Goal: Transaction & Acquisition: Book appointment/travel/reservation

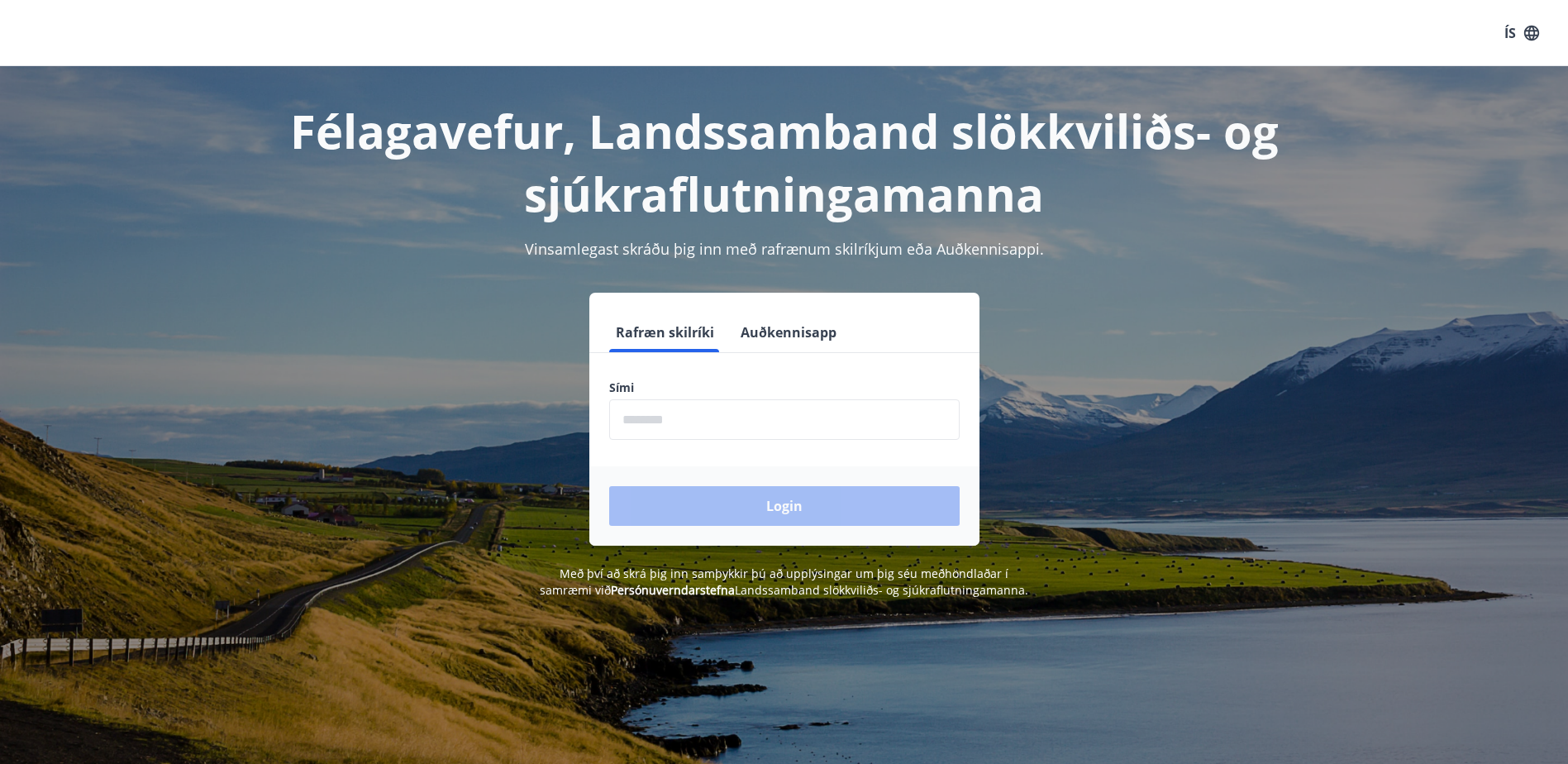
click at [672, 420] on input "phone" at bounding box center [784, 420] width 351 height 41
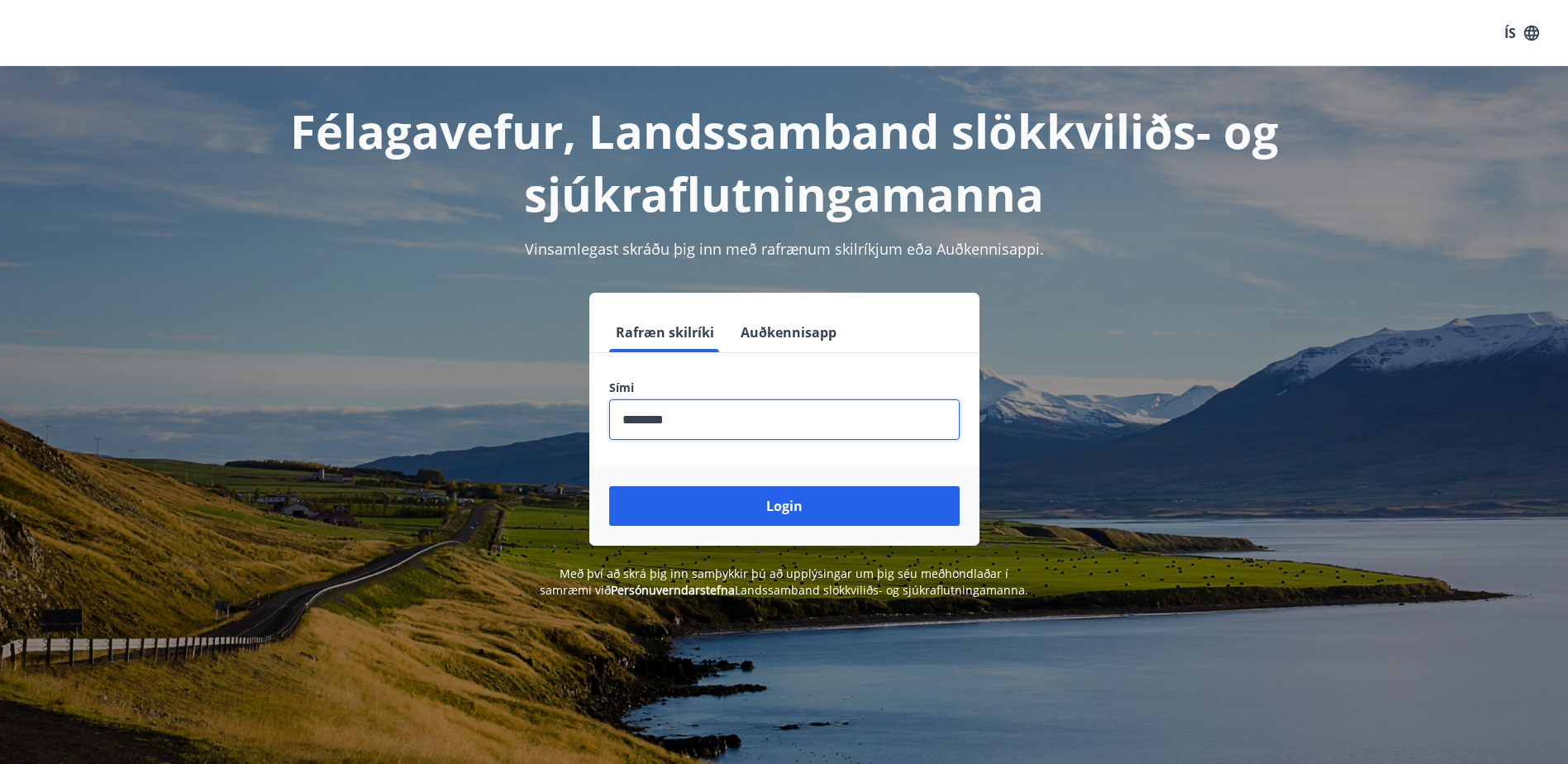
type input "********"
click at [609, 487] on button "Login" at bounding box center [784, 506] width 351 height 40
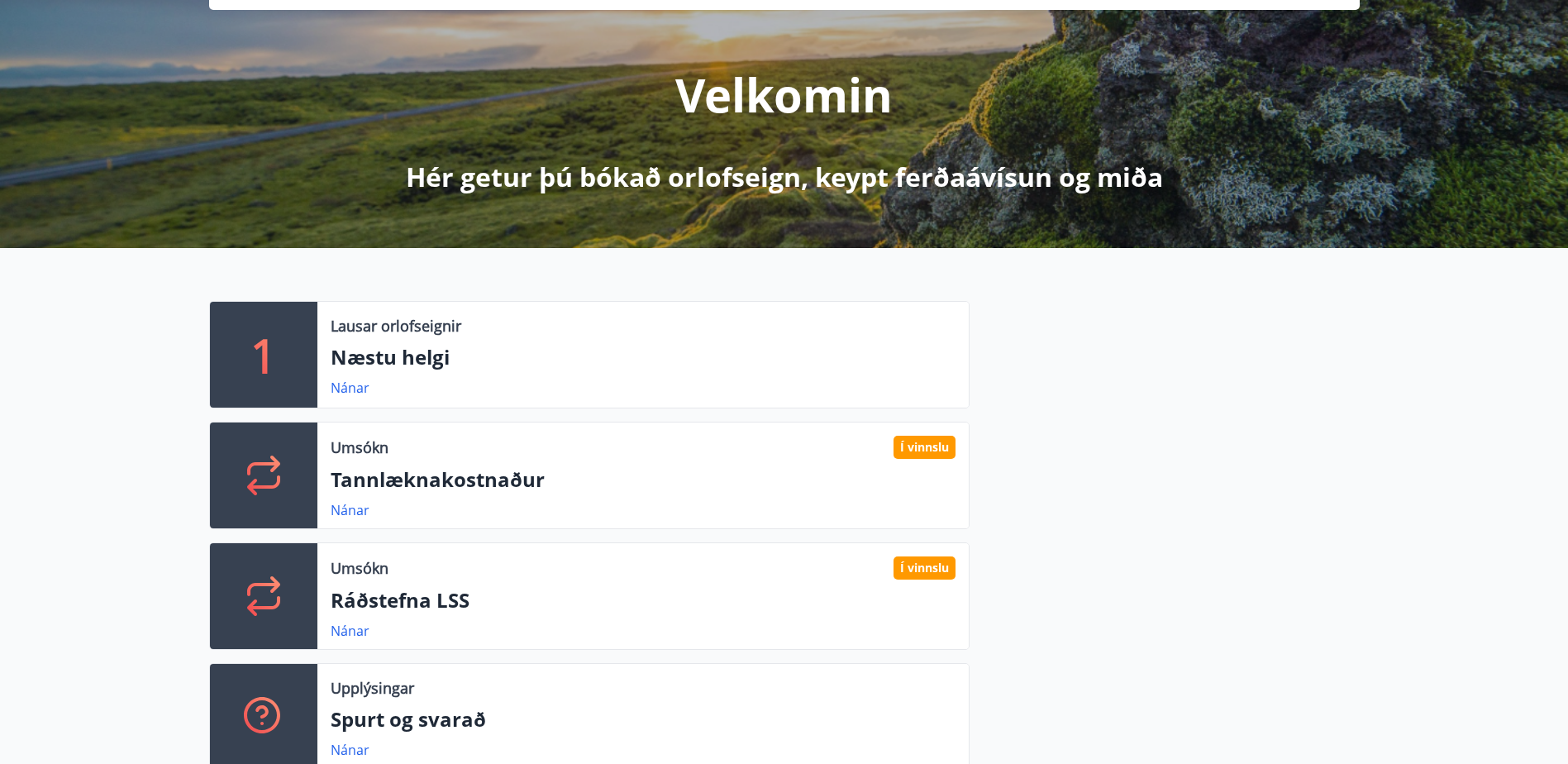
scroll to position [166, 0]
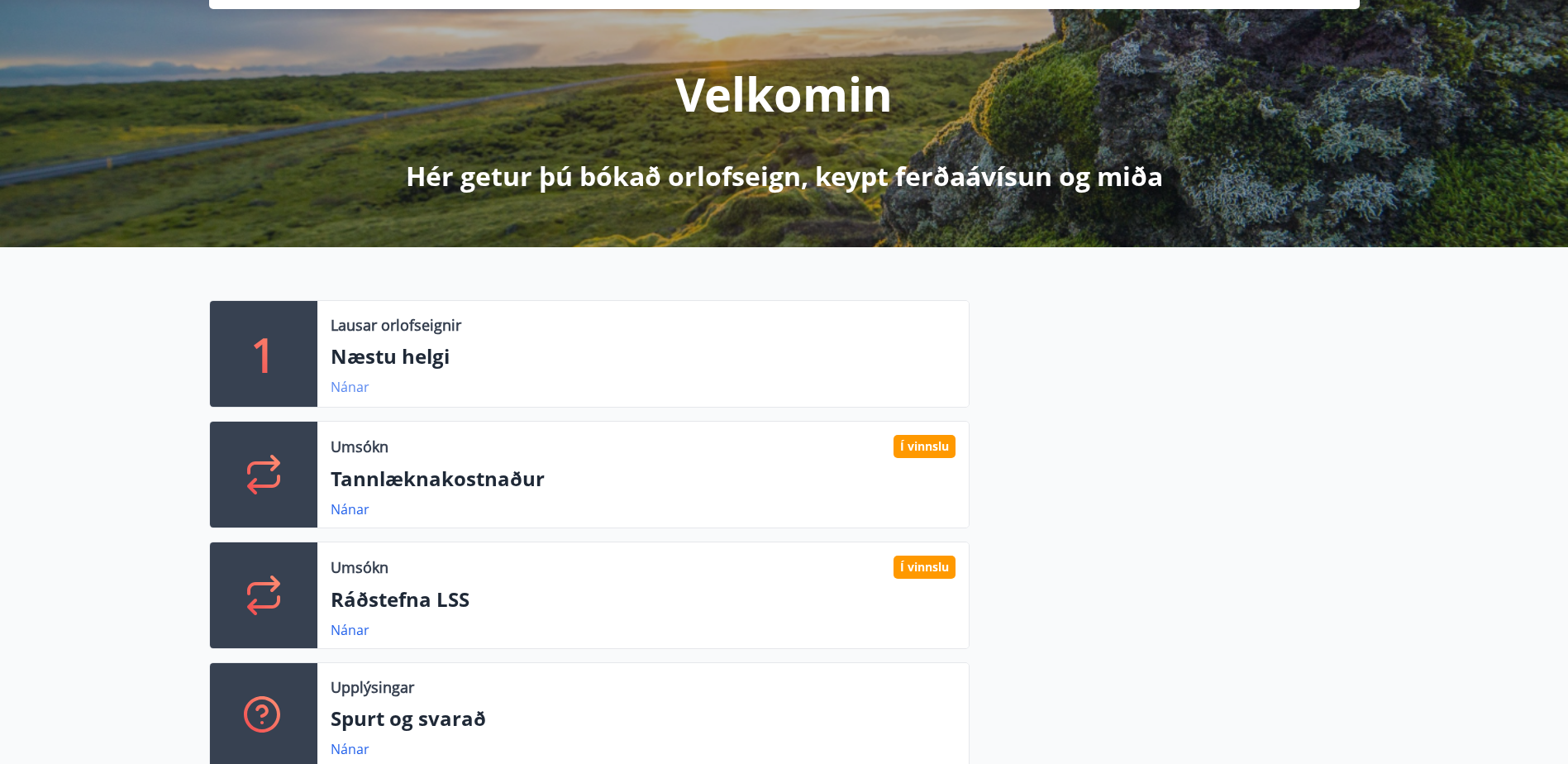
click at [358, 379] on link "Nánar" at bounding box center [350, 387] width 39 height 19
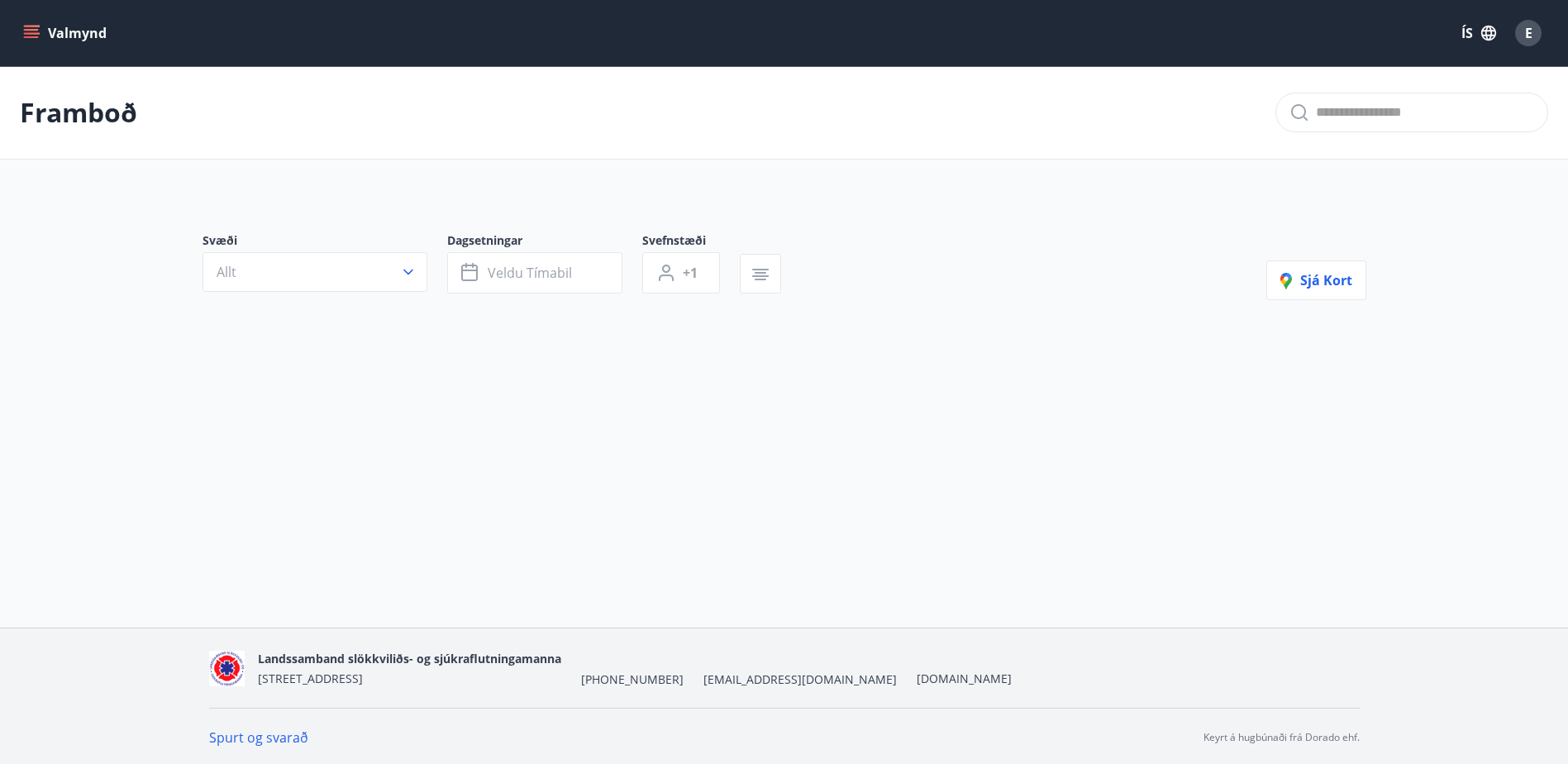
type input "*"
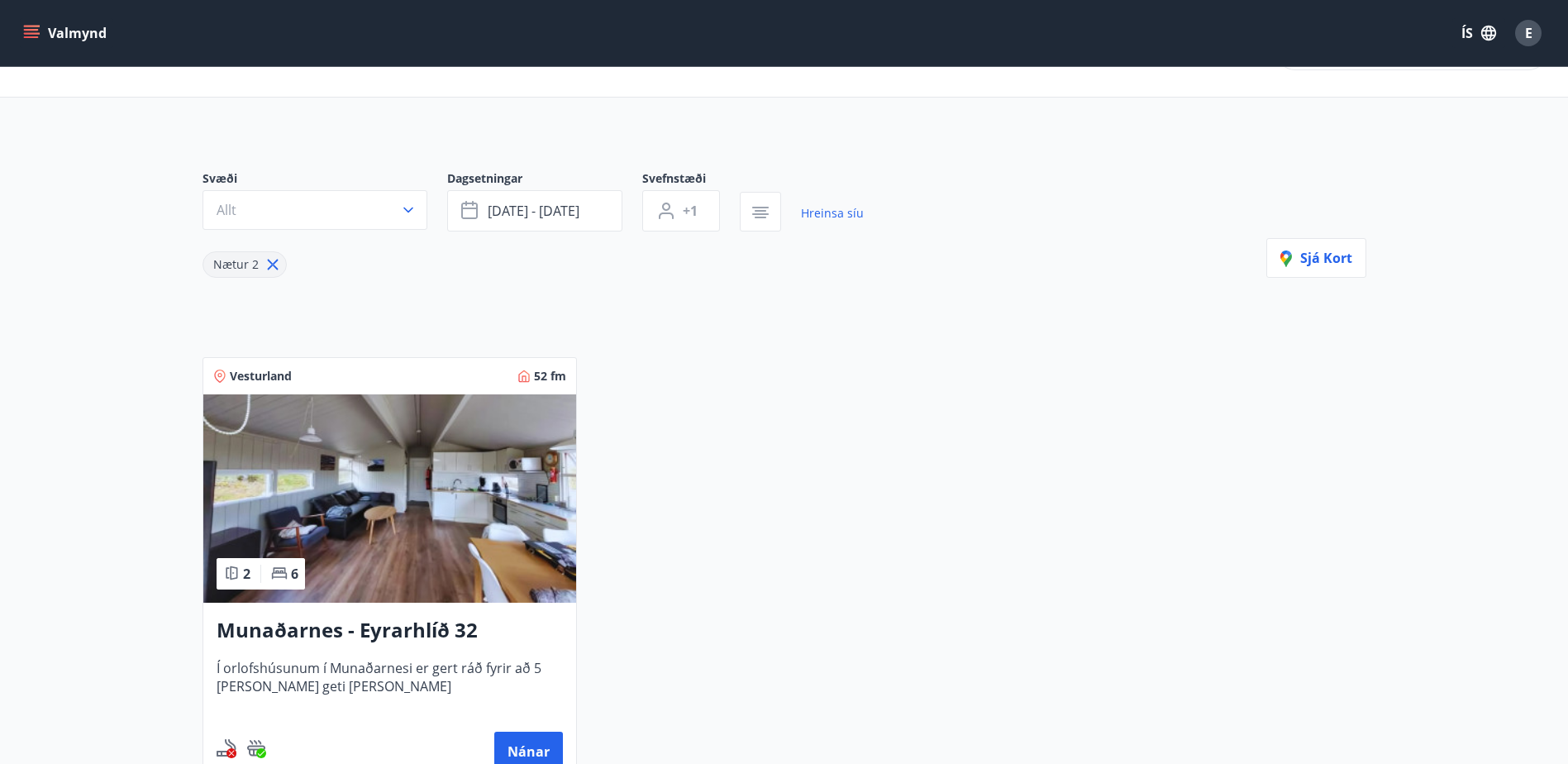
scroll to position [166, 0]
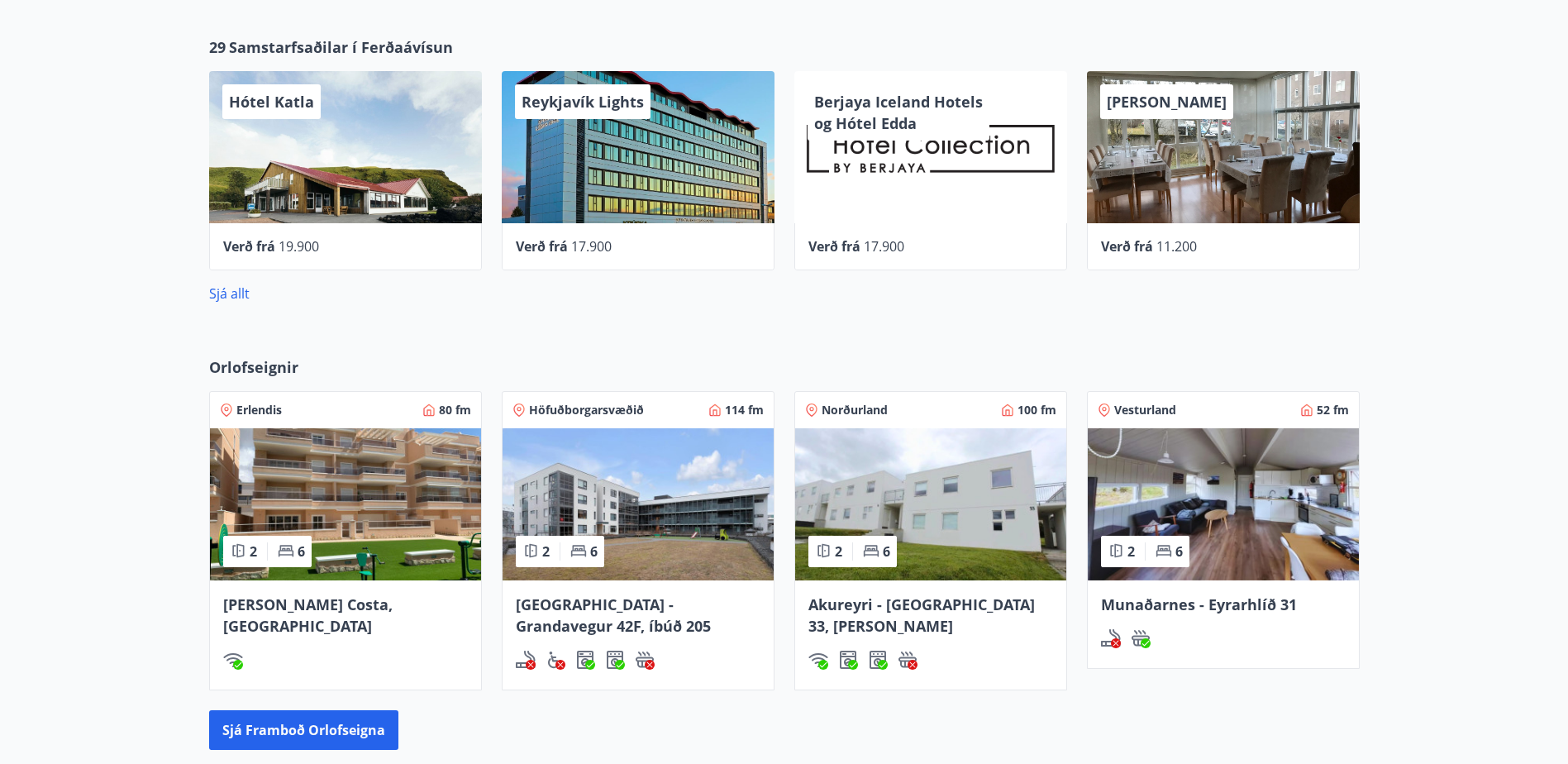
scroll to position [992, 0]
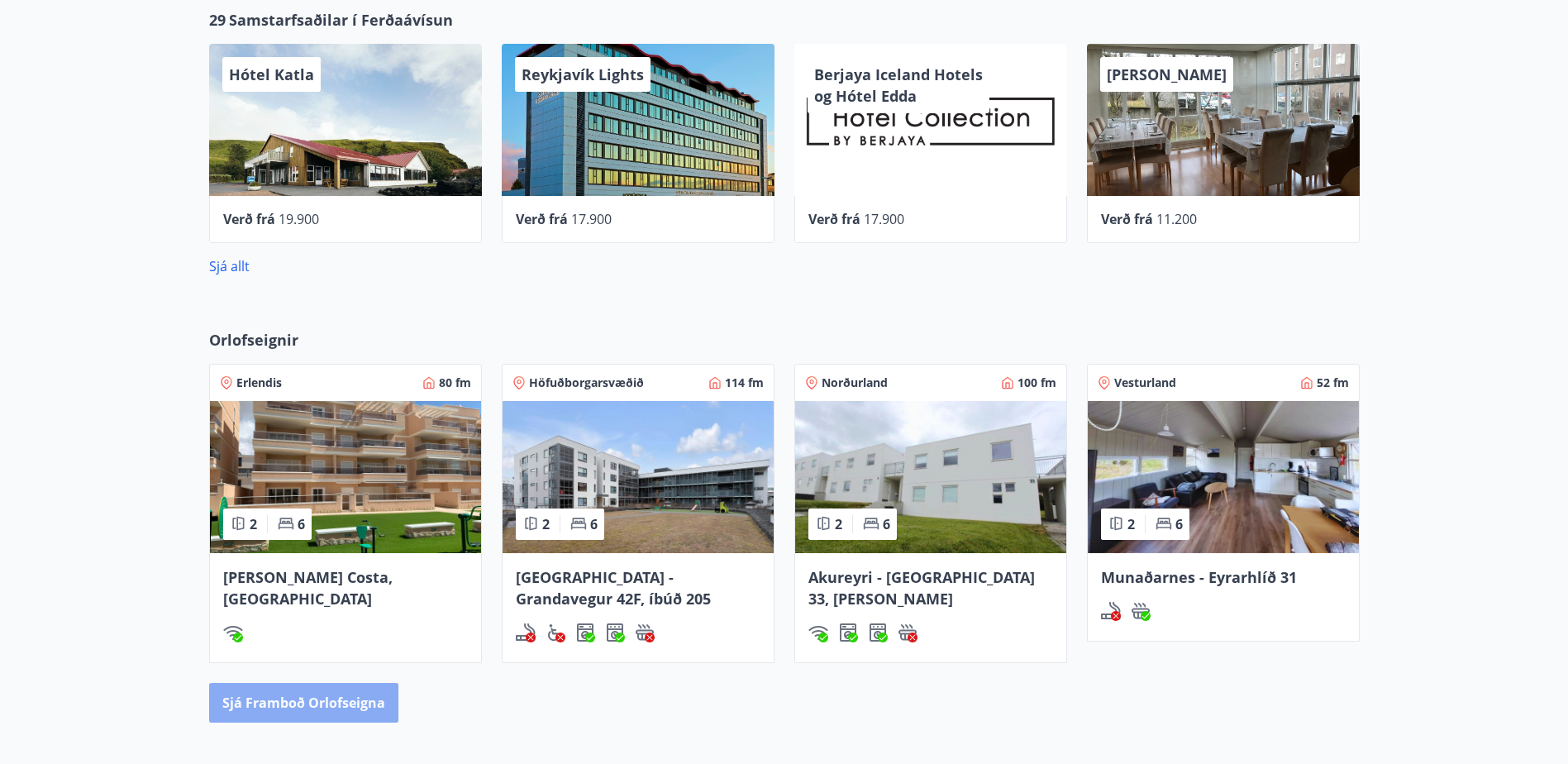
click at [350, 713] on button "Sjá framboð orlofseigna" at bounding box center [303, 703] width 189 height 40
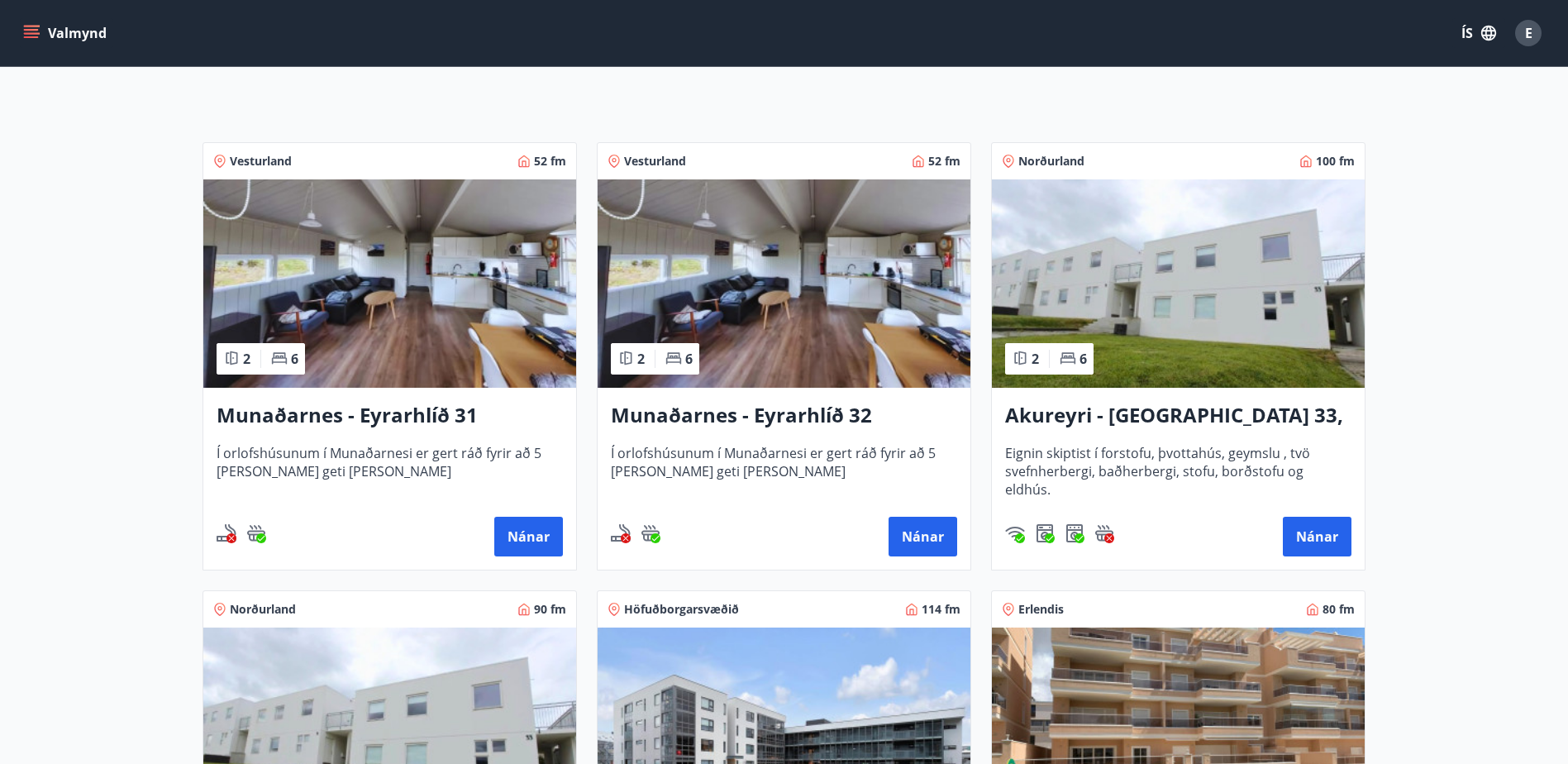
scroll to position [248, 0]
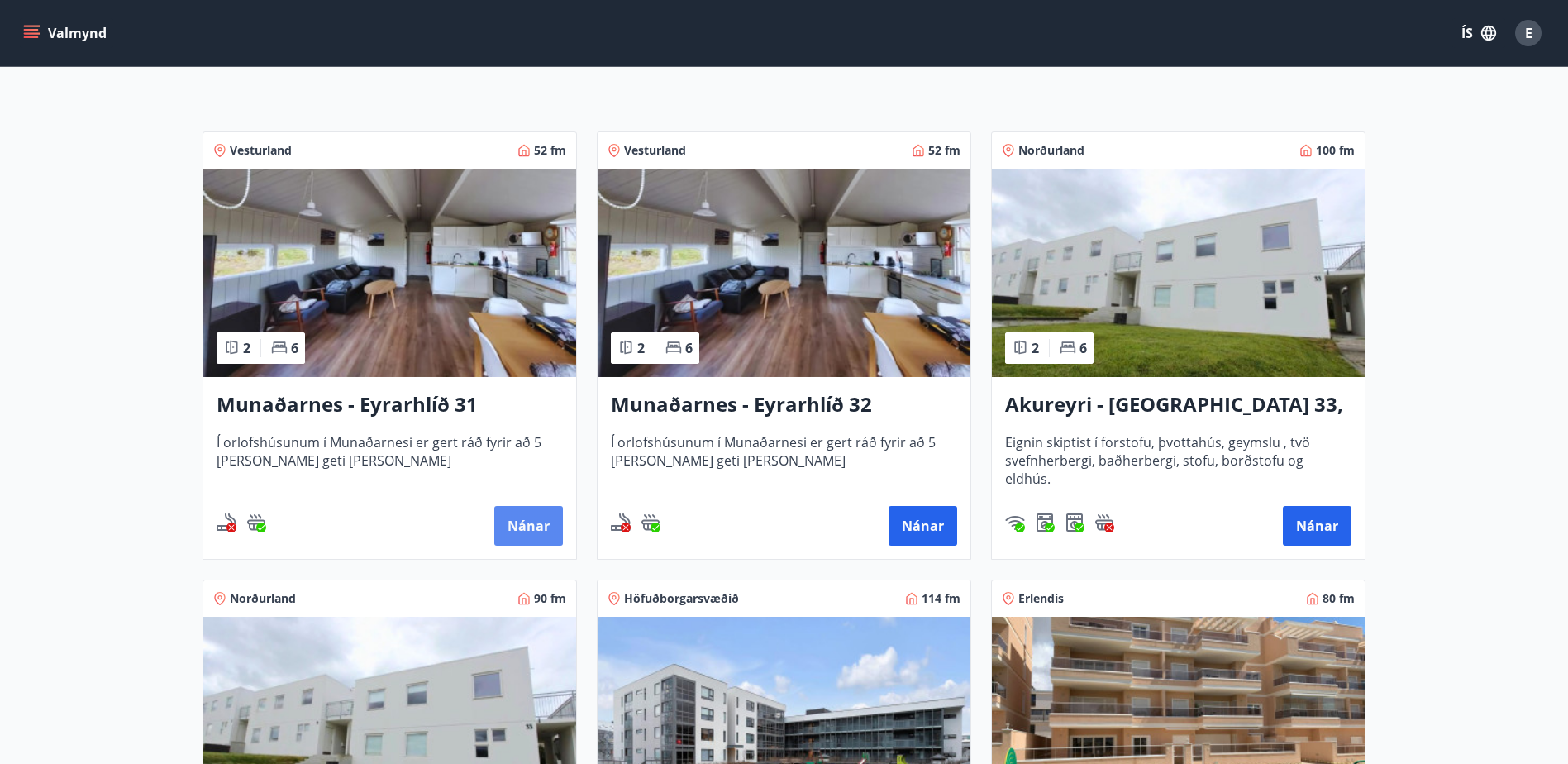
click at [518, 524] on button "Nánar" at bounding box center [528, 526] width 69 height 40
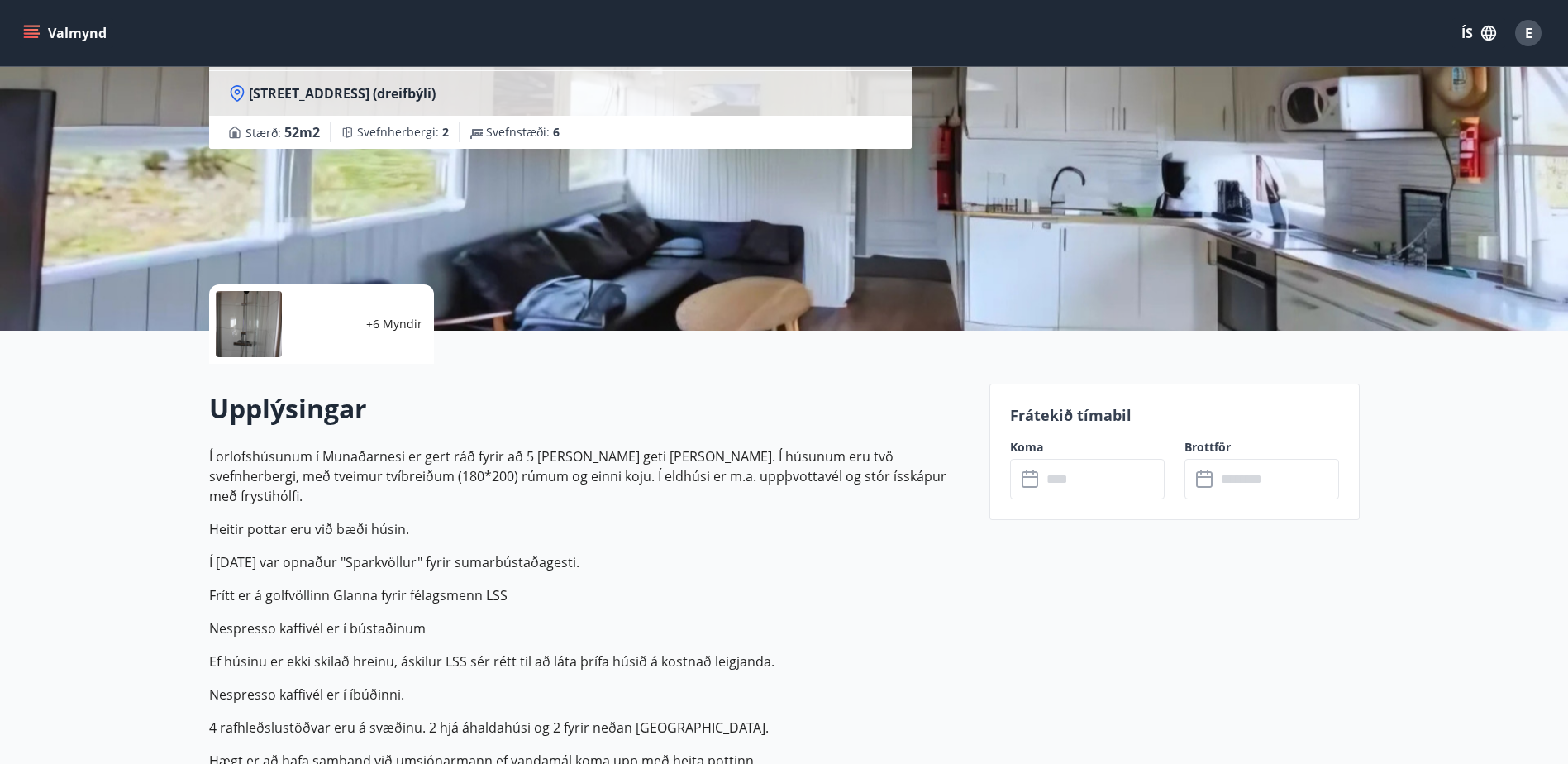
scroll to position [496, 0]
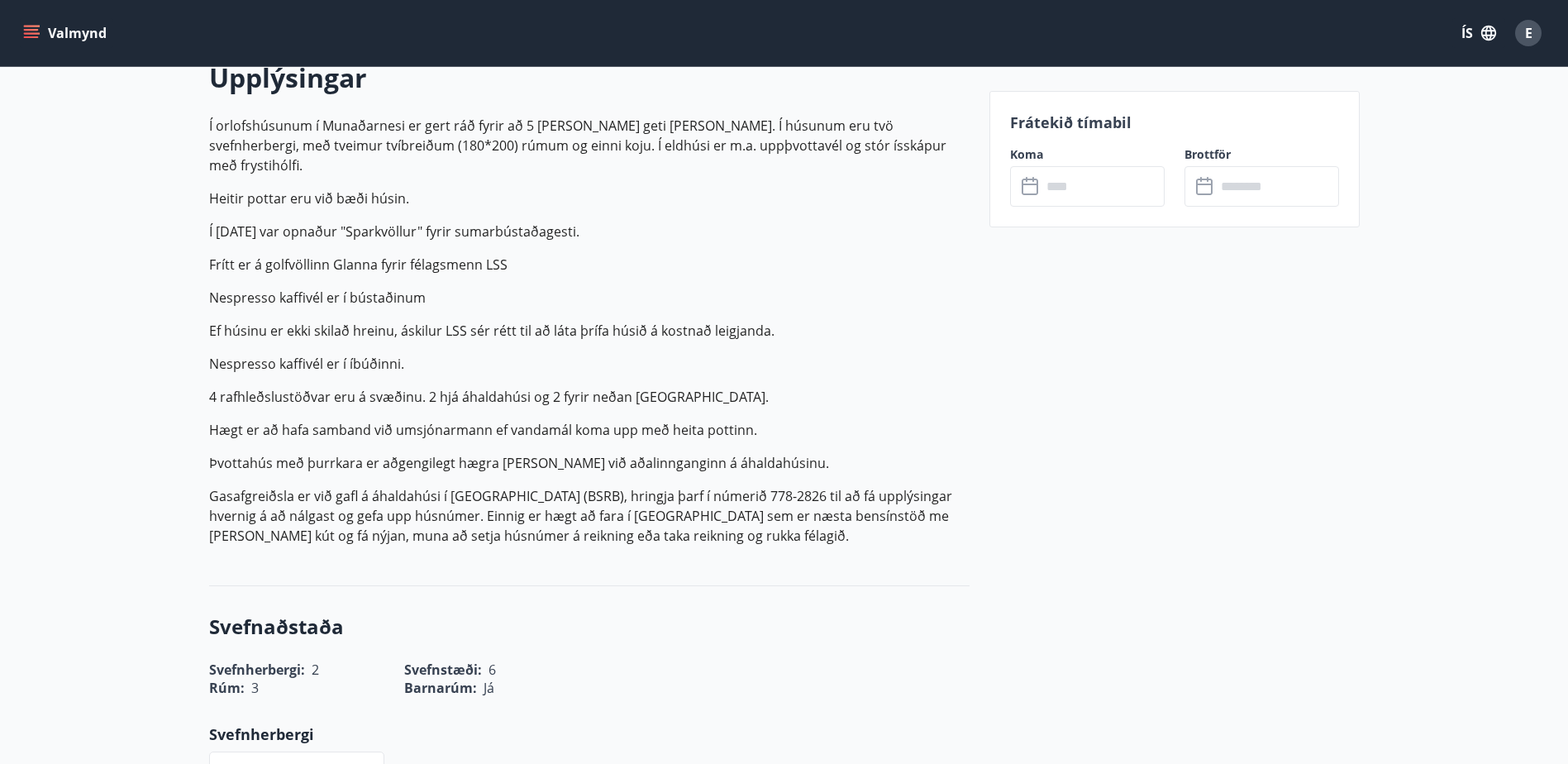
click at [1084, 175] on input "text" at bounding box center [1103, 187] width 123 height 41
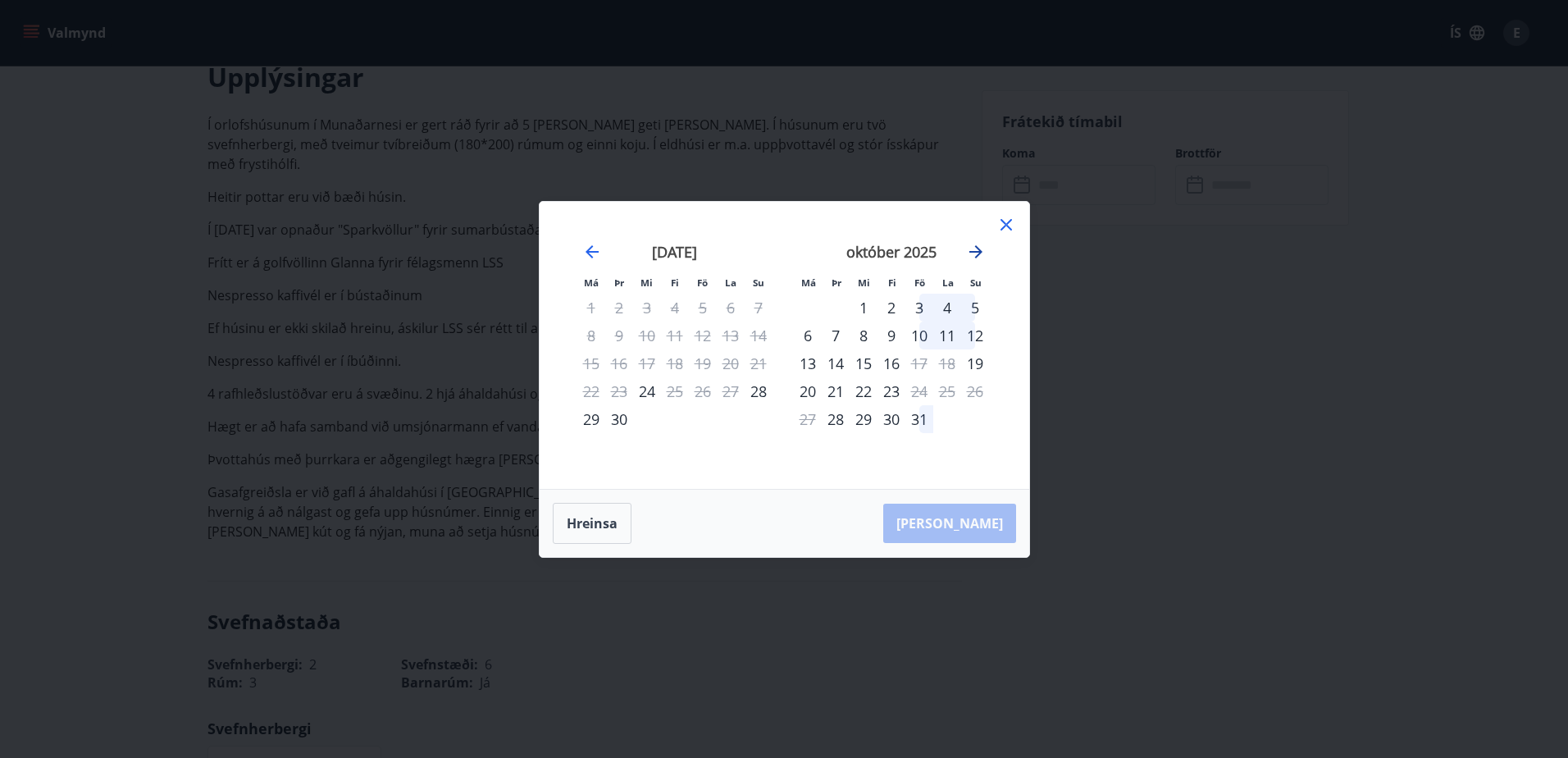
click at [977, 256] on icon "Move forward to switch to the next month." at bounding box center [976, 251] width 19 height 19
click at [977, 256] on icon "Move forward to switch to the next month." at bounding box center [976, 252] width 13 height 13
click at [594, 249] on icon "Move backward to switch to the previous month." at bounding box center [592, 251] width 19 height 19
drag, startPoint x: 585, startPoint y: 255, endPoint x: 615, endPoint y: 236, distance: 35.5
click at [585, 254] on icon "Move backward to switch to the previous month." at bounding box center [592, 251] width 19 height 19
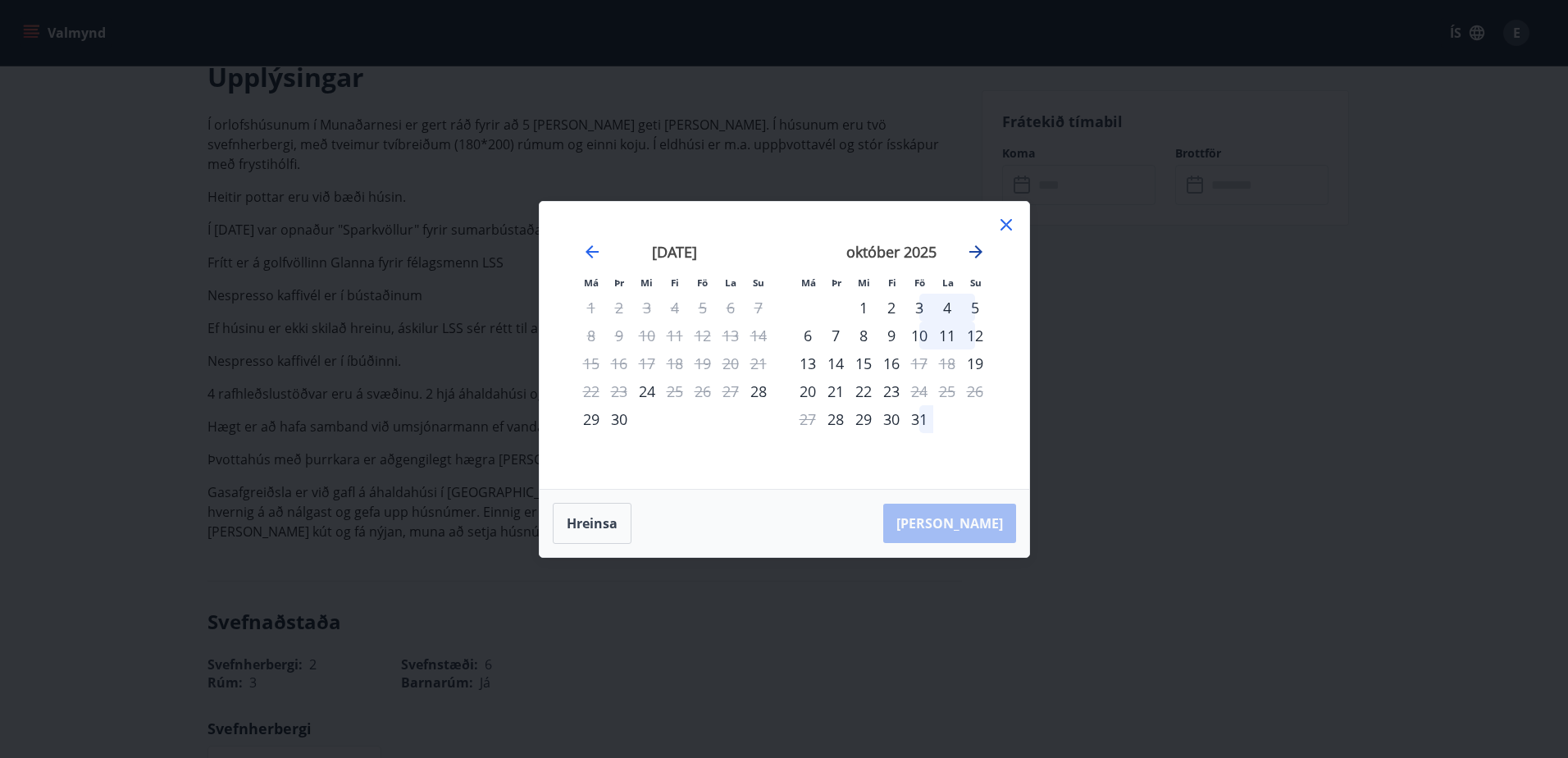
click at [976, 251] on icon "Move forward to switch to the next month." at bounding box center [976, 252] width 13 height 13
click at [952, 357] on div "15" at bounding box center [947, 364] width 28 height 28
click at [953, 364] on div "15" at bounding box center [947, 364] width 28 height 28
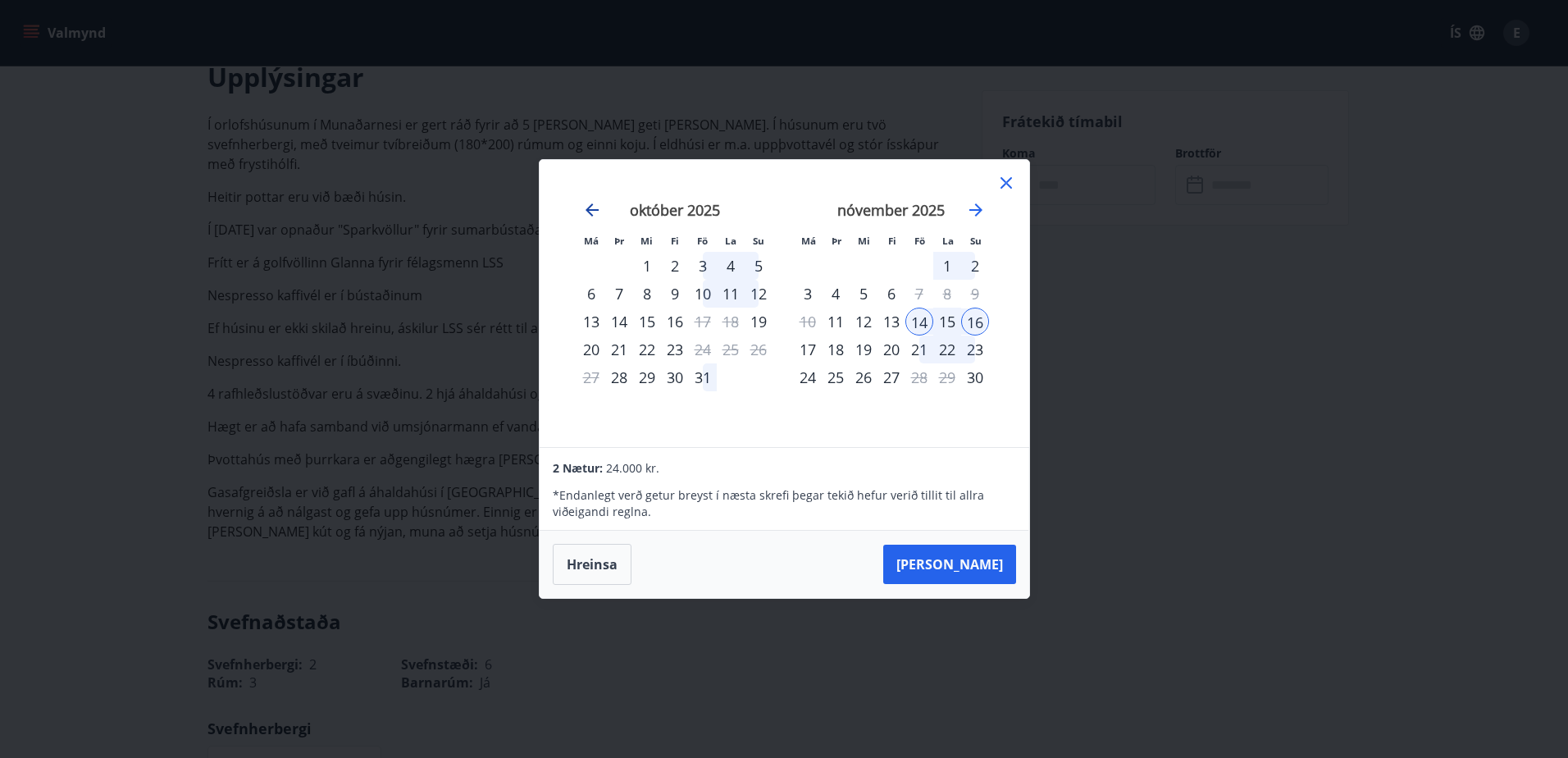
click at [591, 206] on icon "Move backward to switch to the previous month." at bounding box center [592, 210] width 19 height 19
click at [916, 261] on div "3" at bounding box center [919, 266] width 28 height 28
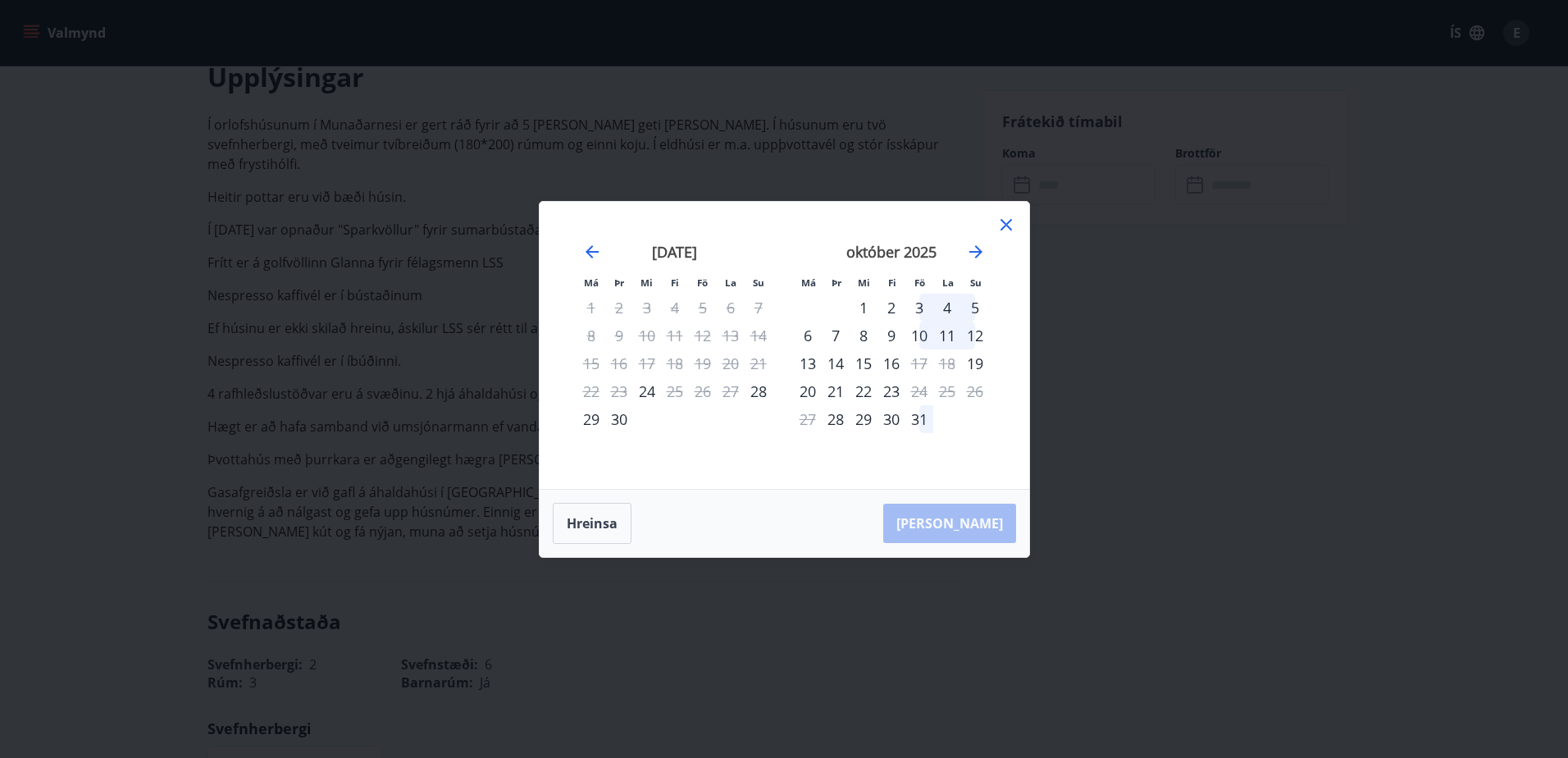
click at [919, 307] on div "3" at bounding box center [919, 307] width 28 height 28
click at [968, 301] on div "5" at bounding box center [975, 307] width 28 height 28
click at [585, 546] on div "Hreinsa Taka Frá" at bounding box center [784, 523] width 490 height 67
click at [600, 527] on button "Hreinsa" at bounding box center [592, 523] width 78 height 41
click at [920, 310] on div "3" at bounding box center [919, 307] width 28 height 28
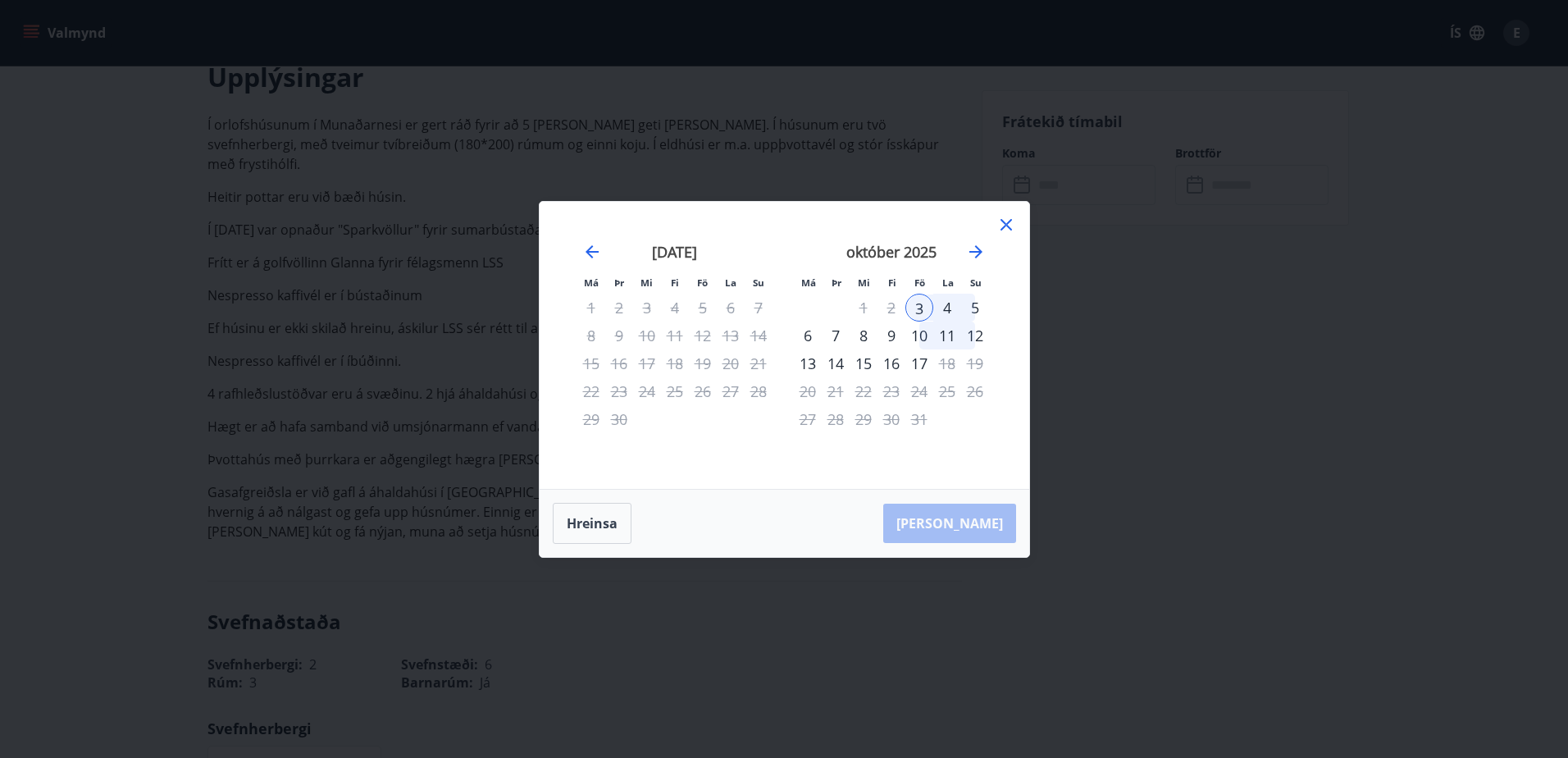
click at [968, 309] on div "5" at bounding box center [975, 307] width 28 height 28
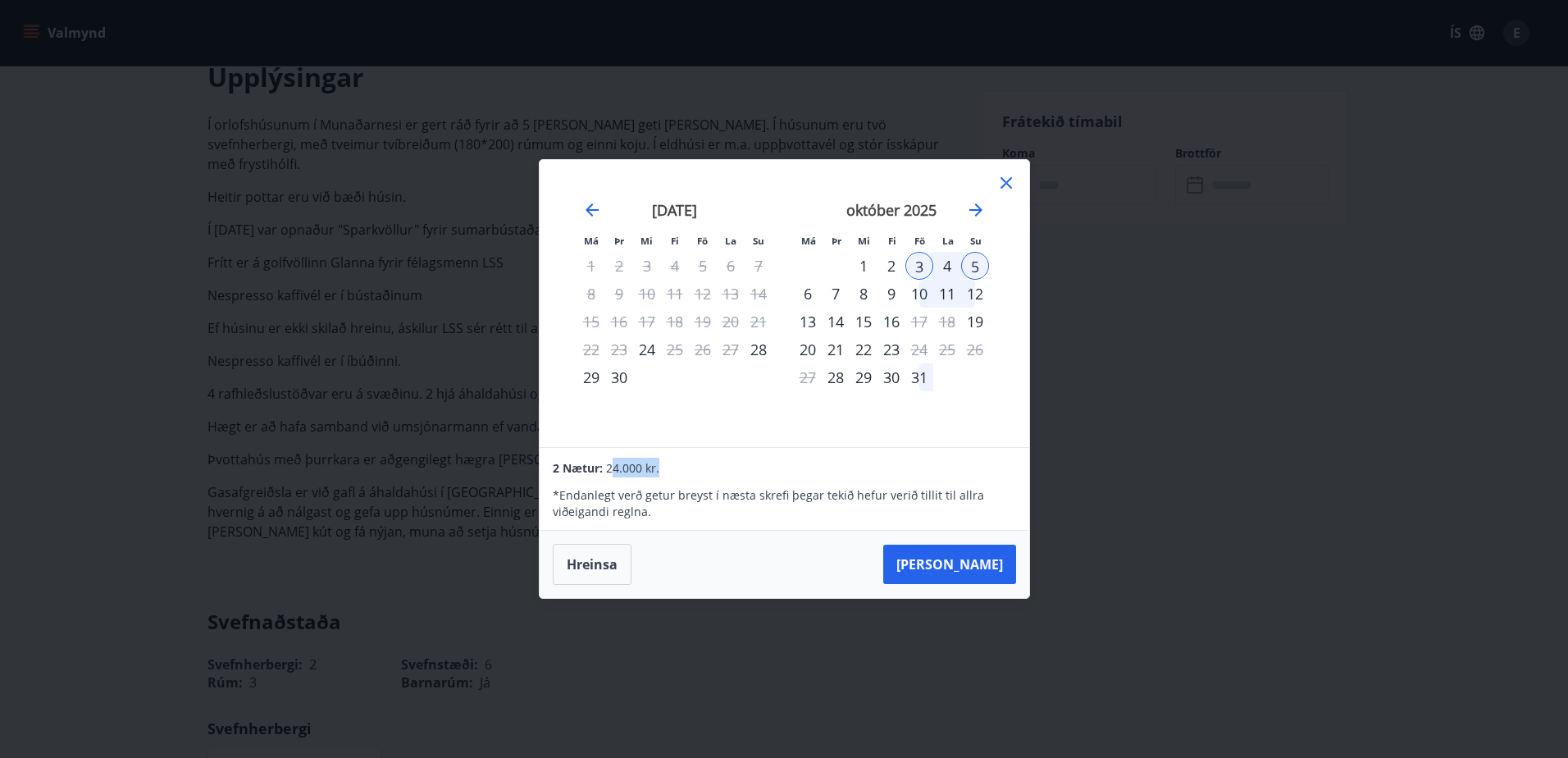
drag, startPoint x: 610, startPoint y: 462, endPoint x: 681, endPoint y: 456, distance: 71.3
click at [681, 456] on div "2 Nætur: 24.000 kr. * Endanlegt verð getur breyst í næsta skrefi þegar tekið he…" at bounding box center [784, 489] width 489 height 83
drag, startPoint x: 681, startPoint y: 456, endPoint x: 703, endPoint y: 455, distance: 22.0
click at [703, 455] on div "2 Nætur: 24.000 kr. * Endanlegt verð getur breyst í næsta skrefi þegar tekið he…" at bounding box center [784, 489] width 489 height 83
drag, startPoint x: 598, startPoint y: 468, endPoint x: 689, endPoint y: 474, distance: 91.2
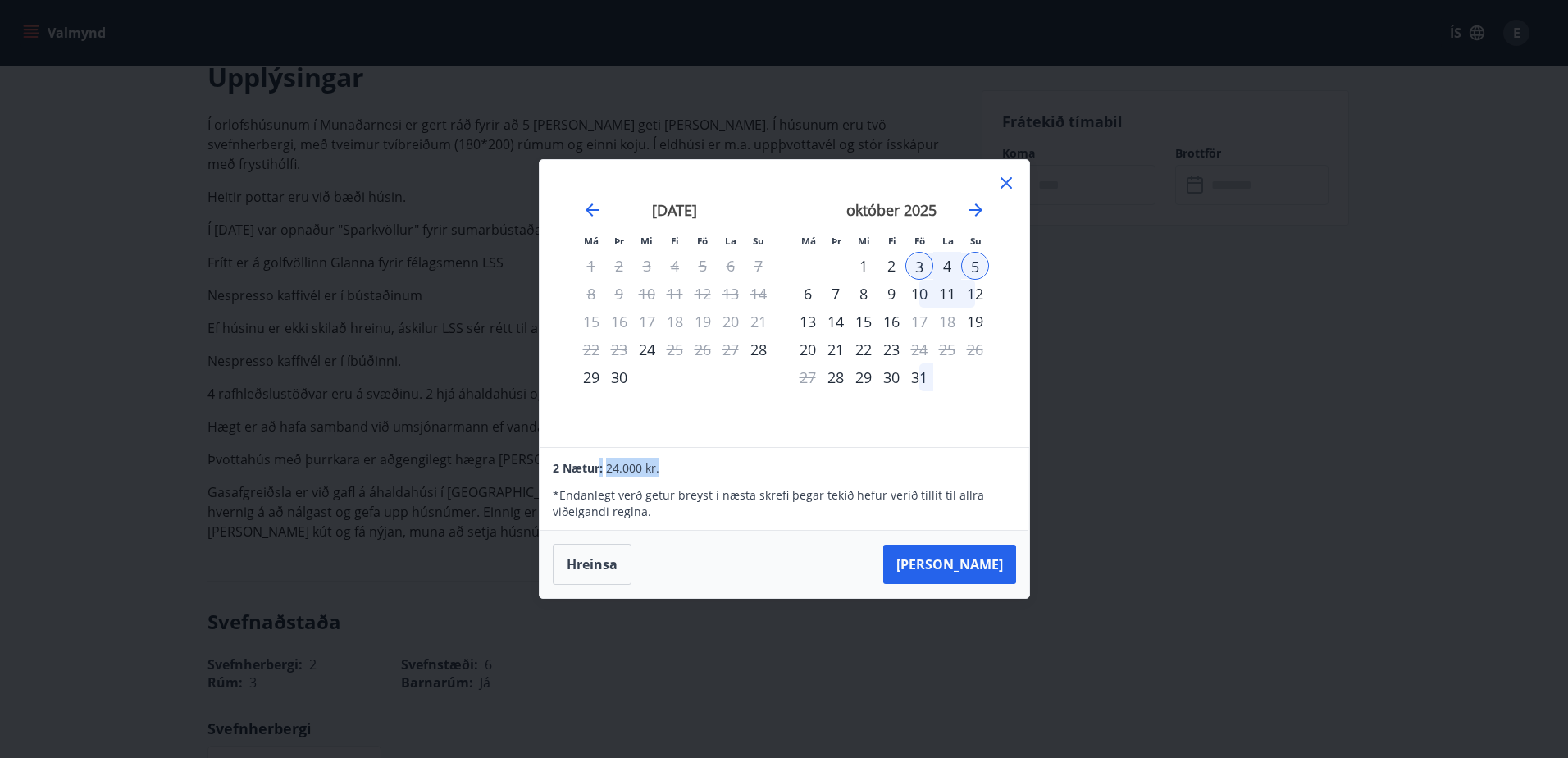
click at [689, 474] on div "2 Nætur: 24.000 kr." at bounding box center [784, 467] width 462 height 19
click at [690, 474] on div "2 Nætur: 24.000 kr." at bounding box center [784, 467] width 462 height 19
click at [691, 472] on div "2 Nætur: 24.000 kr." at bounding box center [784, 467] width 462 height 19
drag, startPoint x: 691, startPoint y: 472, endPoint x: 663, endPoint y: 470, distance: 28.1
click at [663, 470] on div "2 Nætur: 24.000 kr." at bounding box center [784, 467] width 462 height 19
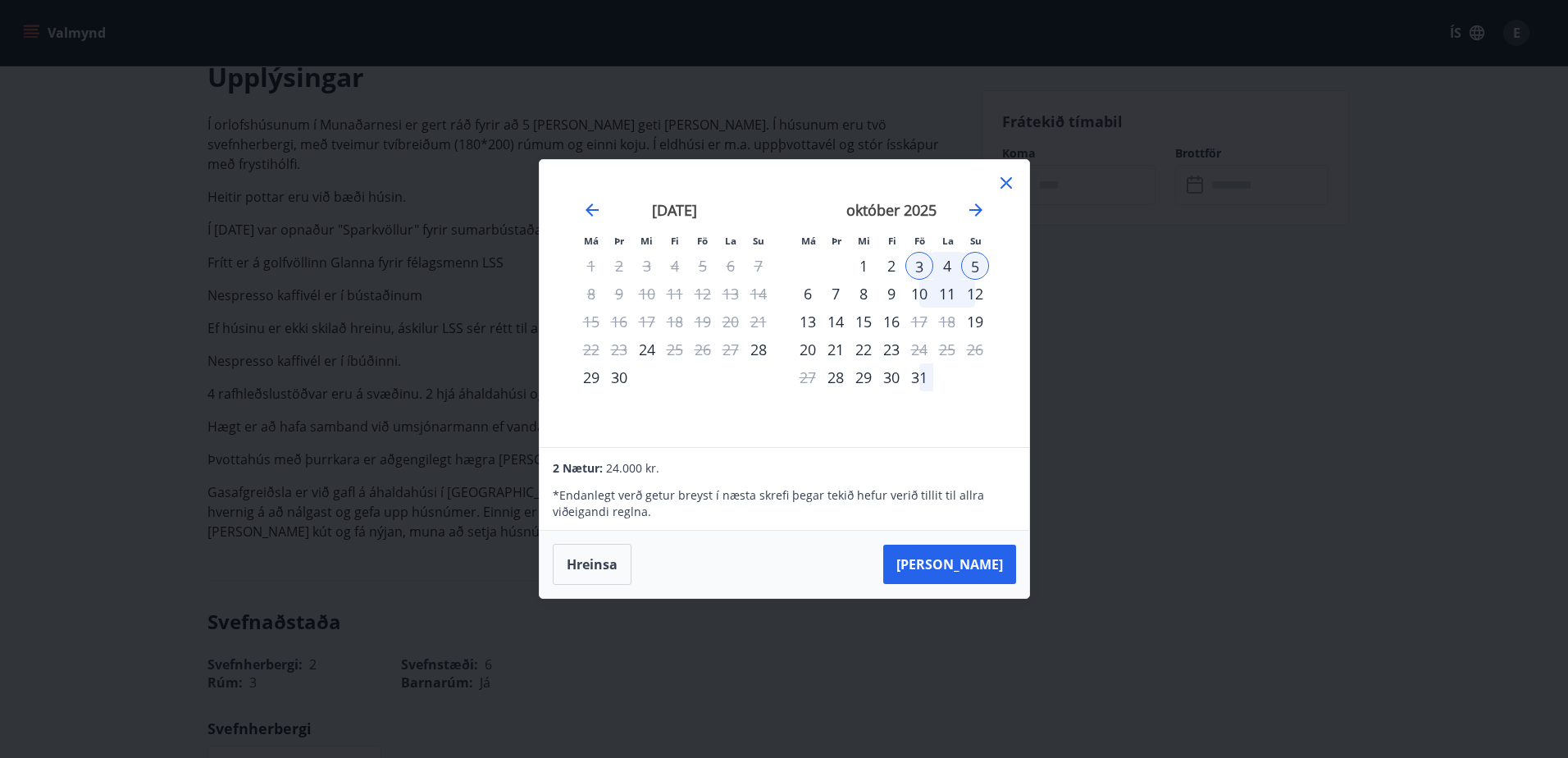
click at [999, 185] on icon at bounding box center [1006, 183] width 19 height 19
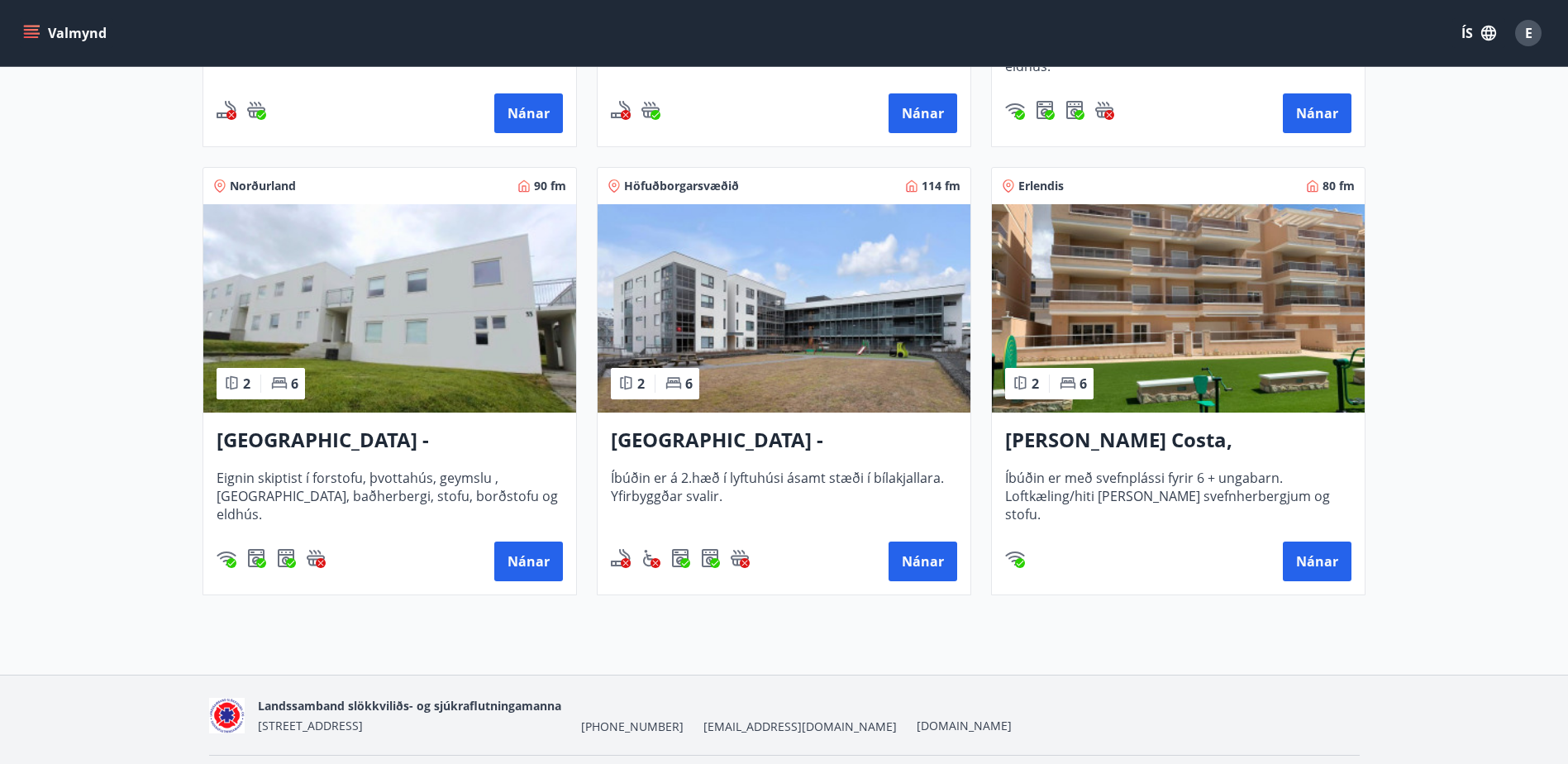
scroll to position [662, 0]
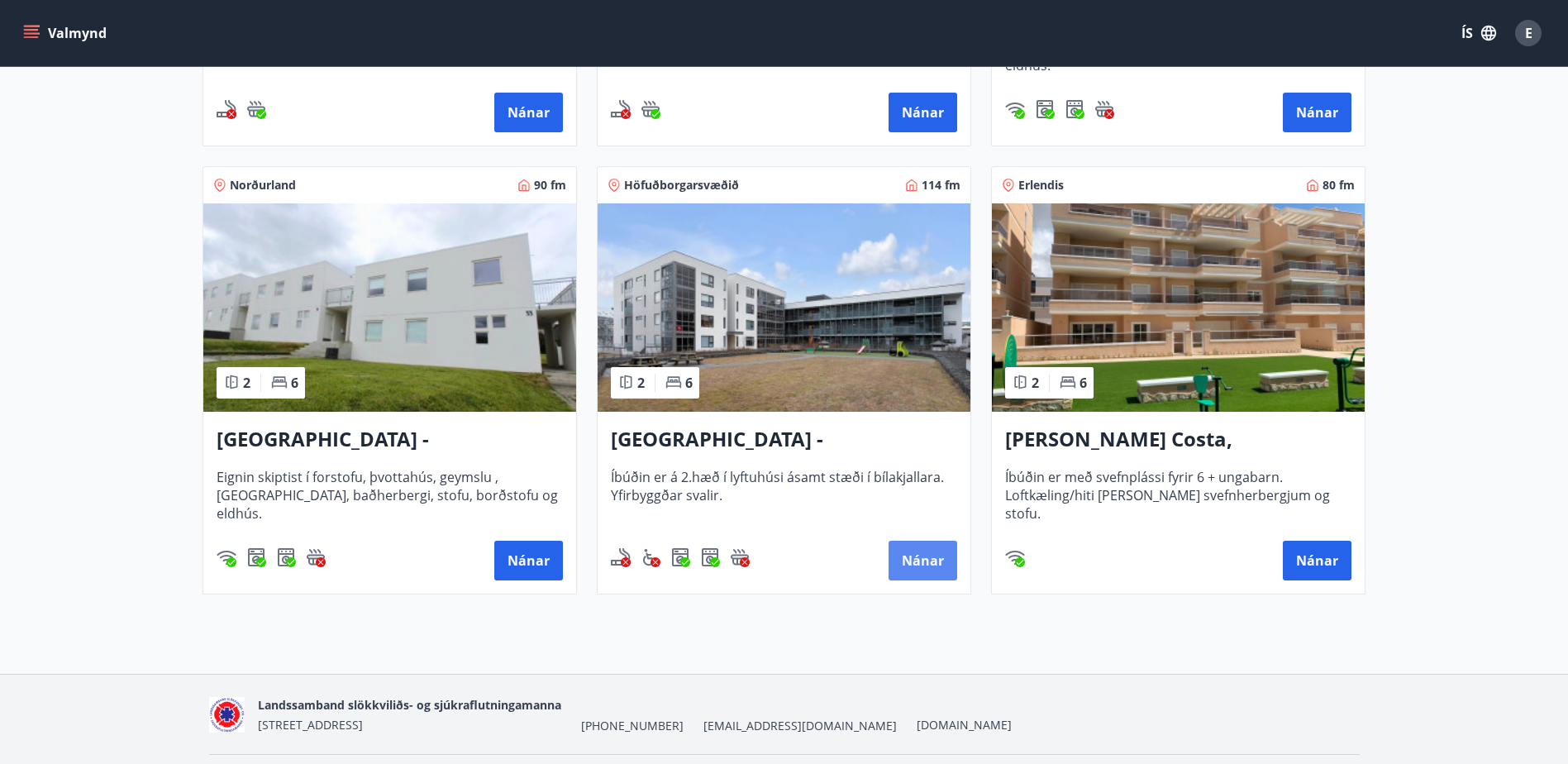
click at [915, 561] on button "Nánar" at bounding box center [923, 560] width 69 height 40
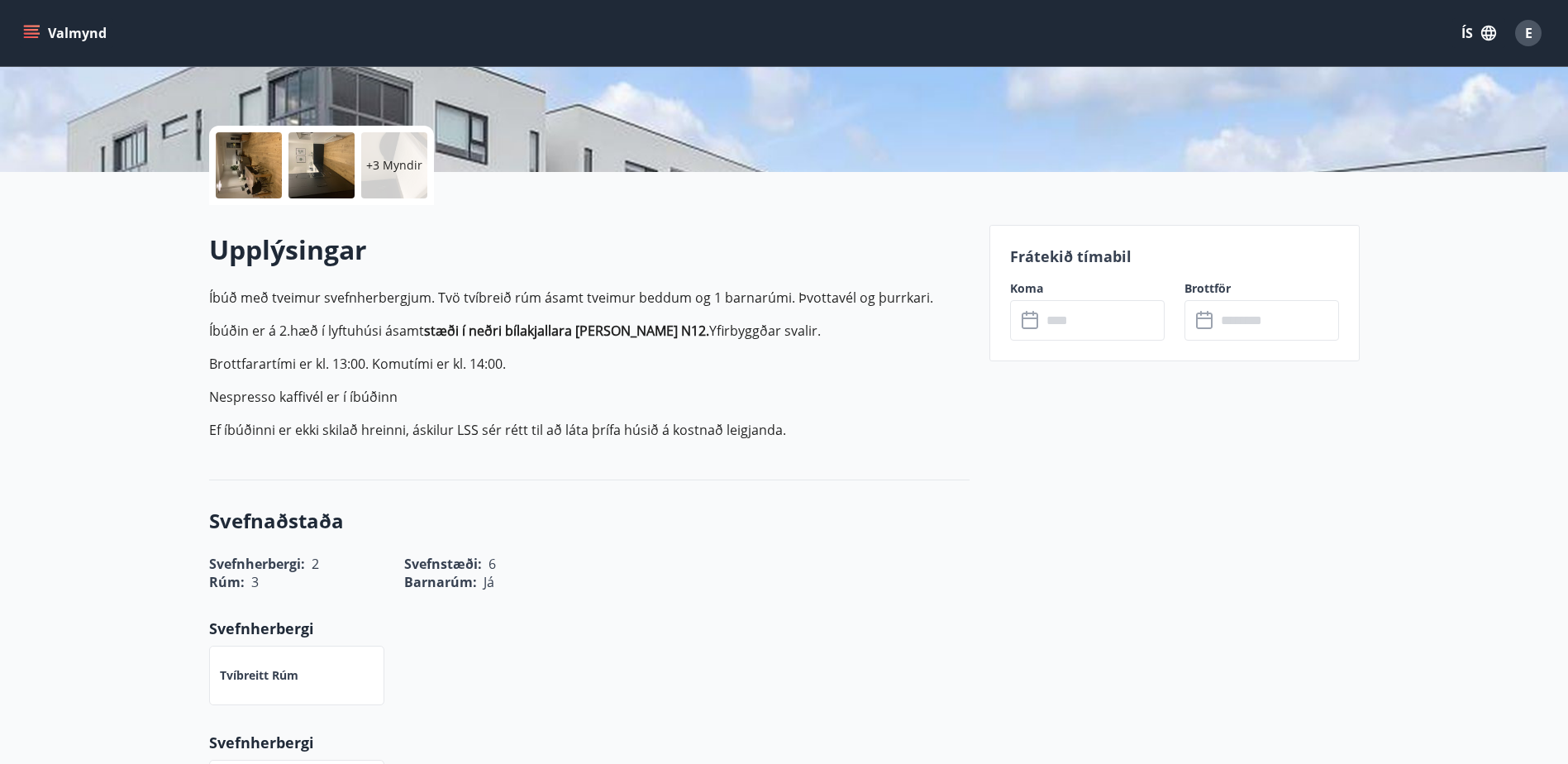
scroll to position [330, 0]
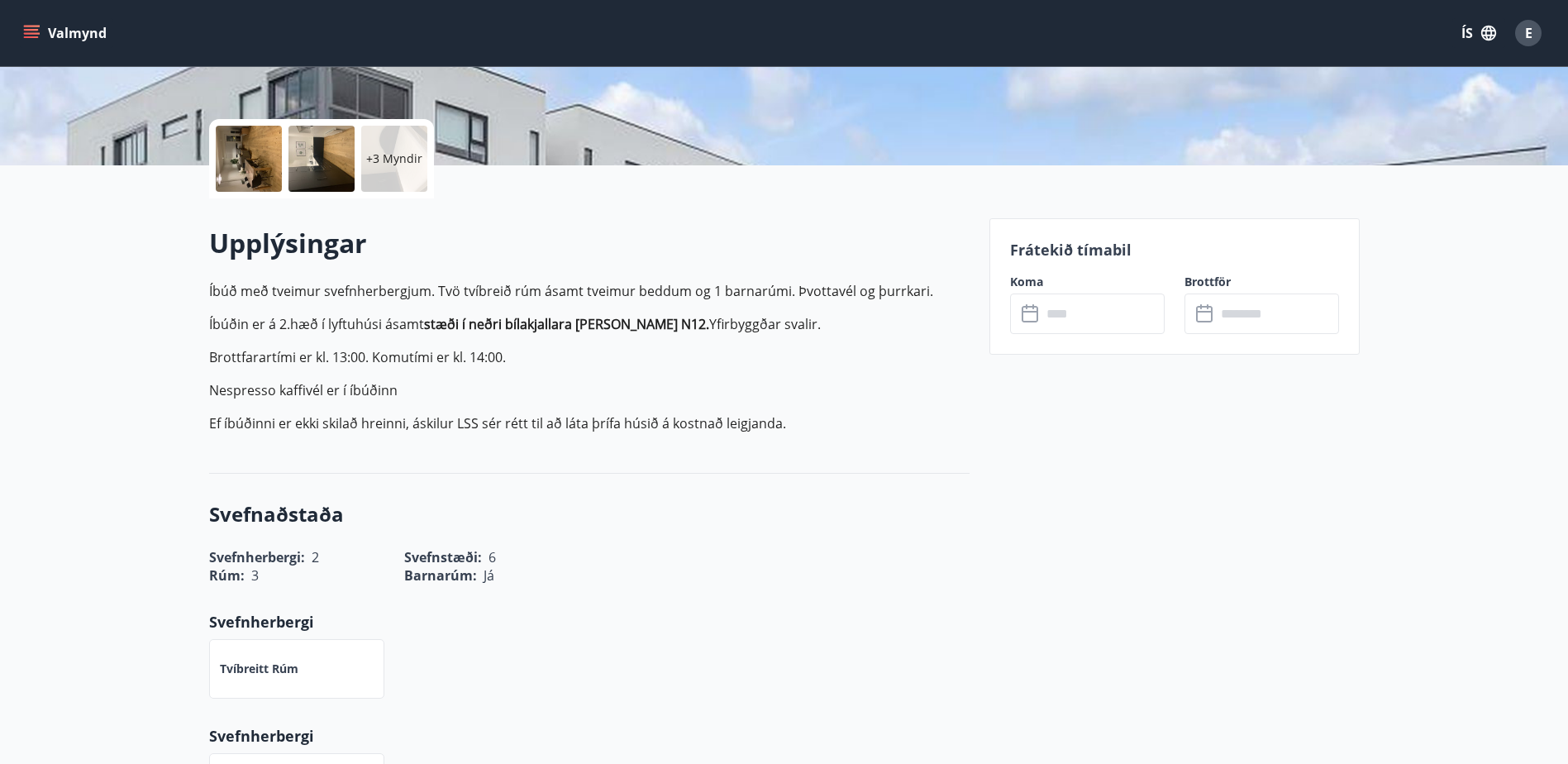
click at [1161, 321] on input "text" at bounding box center [1103, 314] width 123 height 41
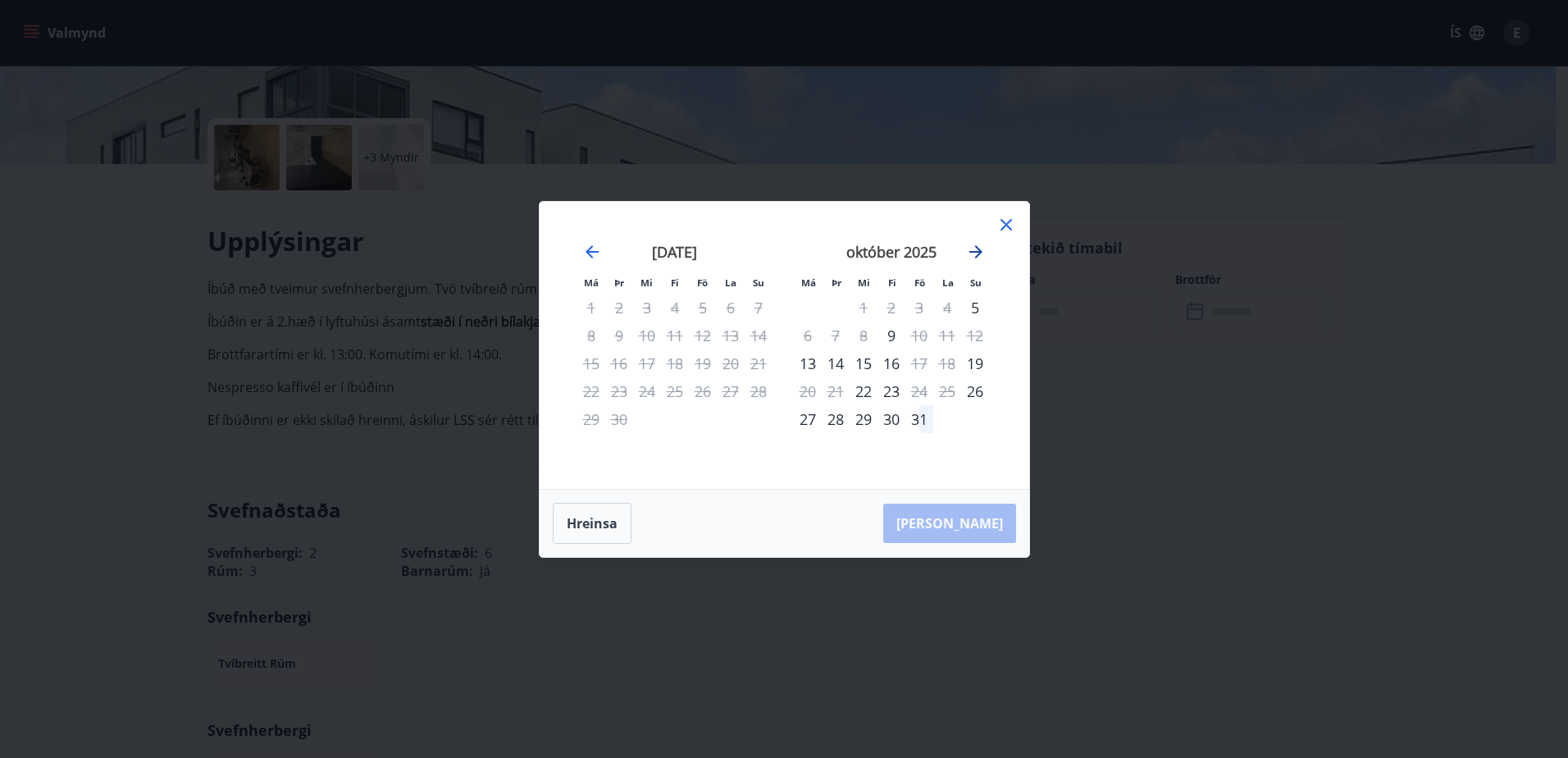
click at [978, 257] on icon "Move forward to switch to the next month." at bounding box center [976, 251] width 19 height 19
click at [700, 425] on div "31" at bounding box center [702, 419] width 28 height 28
click at [976, 308] on div "2" at bounding box center [975, 307] width 28 height 28
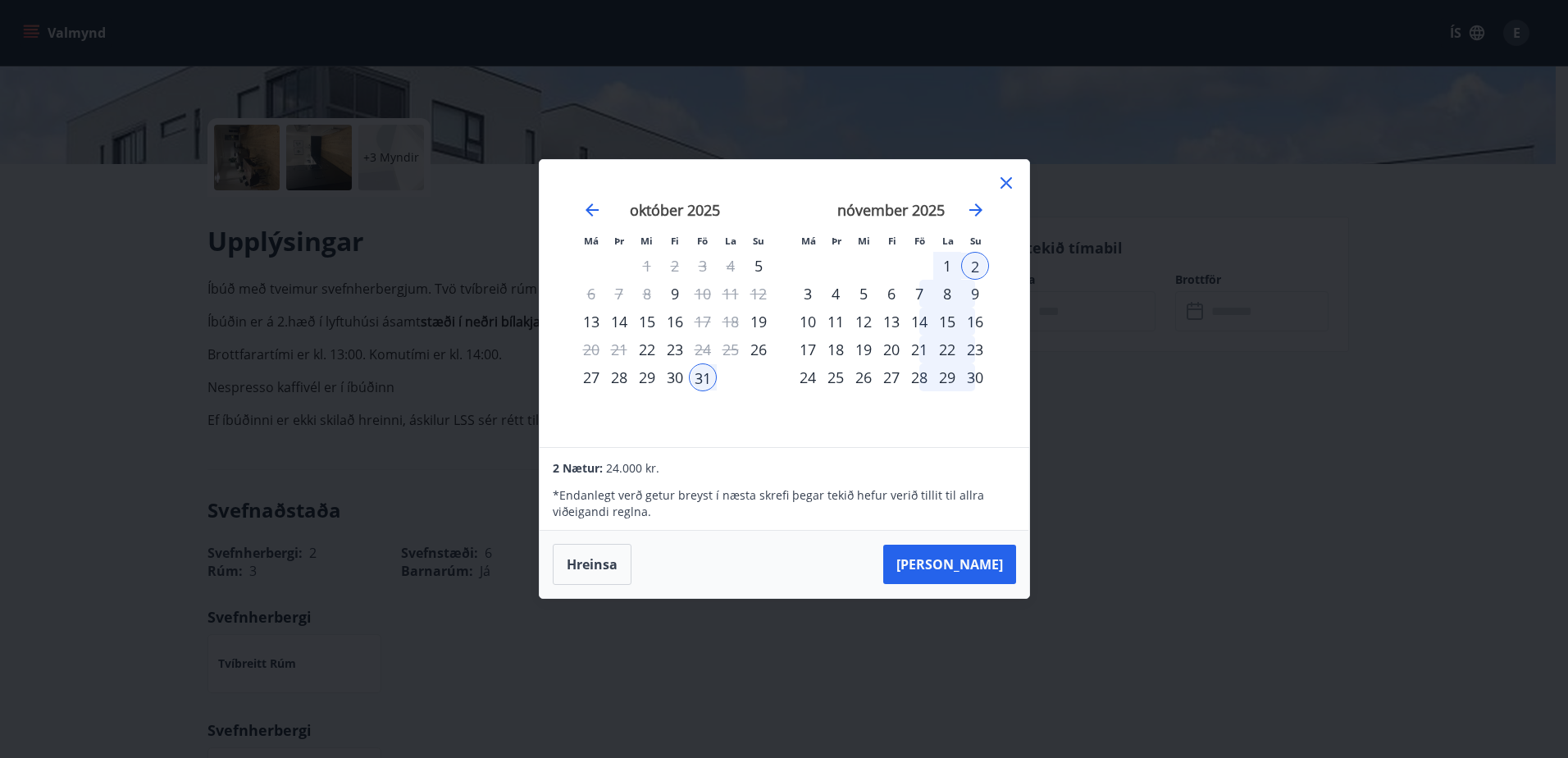
click at [1002, 182] on icon at bounding box center [1006, 183] width 19 height 19
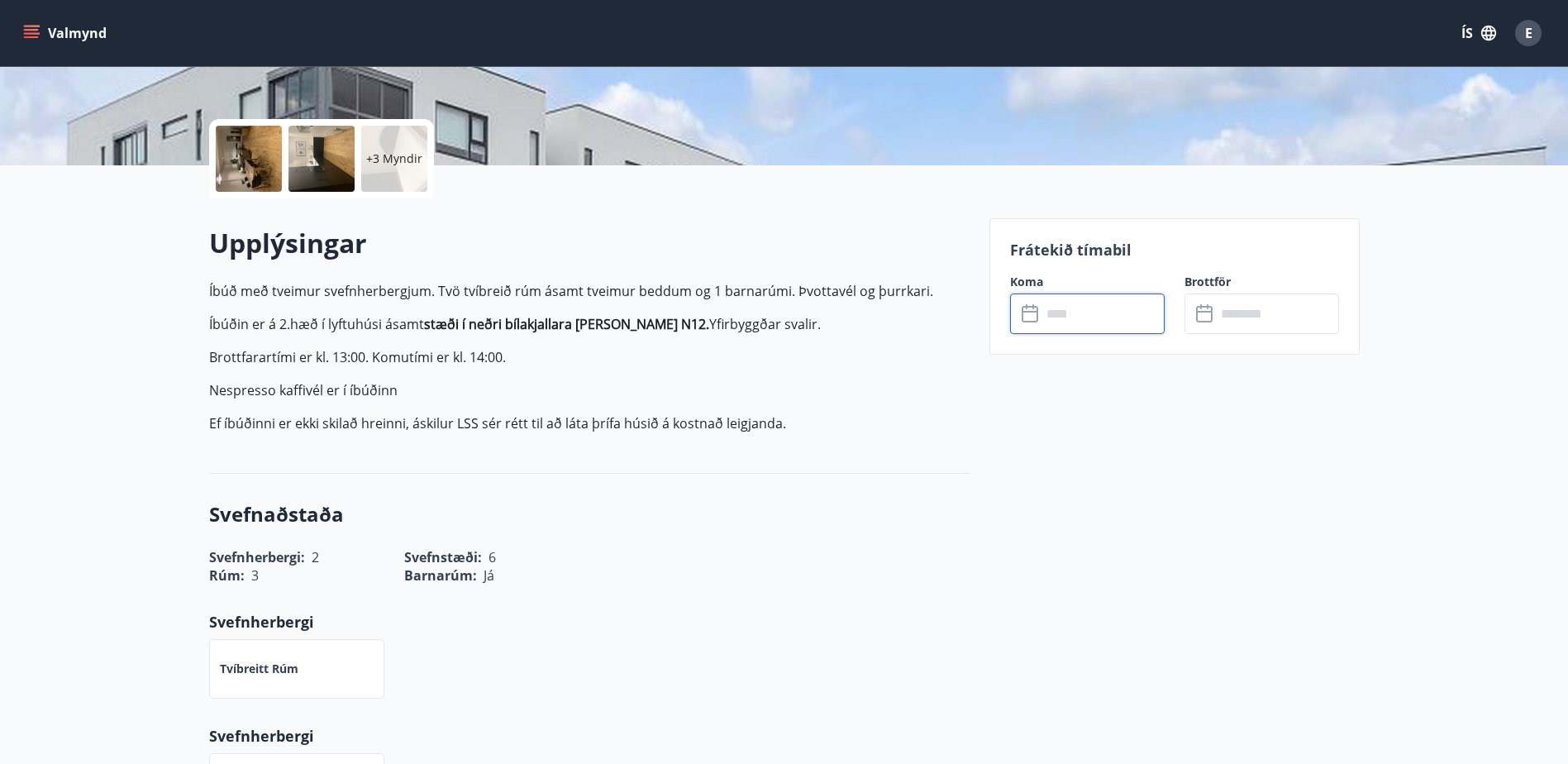
scroll to position [0, 0]
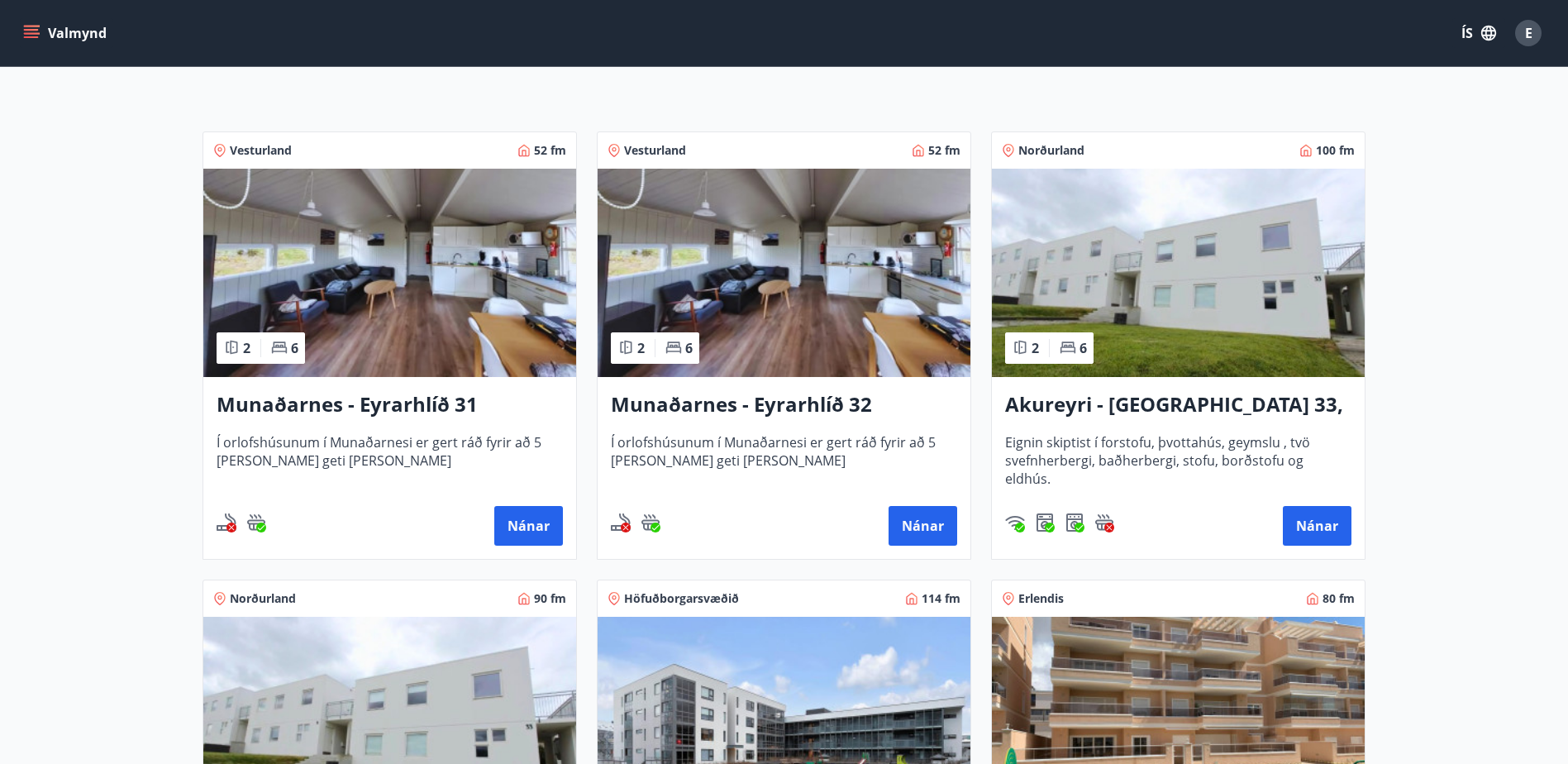
click at [803, 410] on h3 "Munaðarnes - Eyrarhlíð 32" at bounding box center [784, 405] width 346 height 30
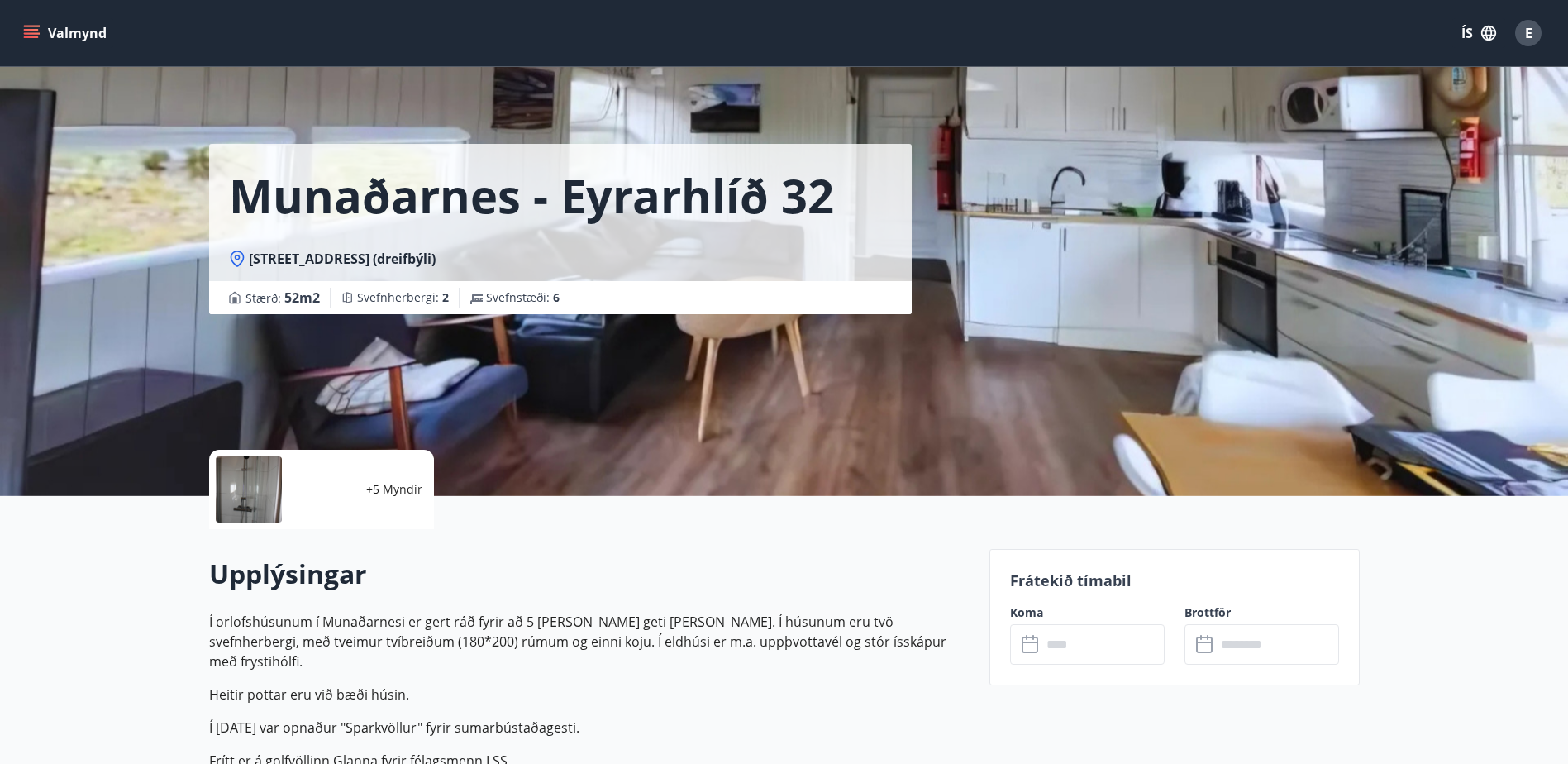
click at [1067, 647] on input "text" at bounding box center [1103, 645] width 123 height 41
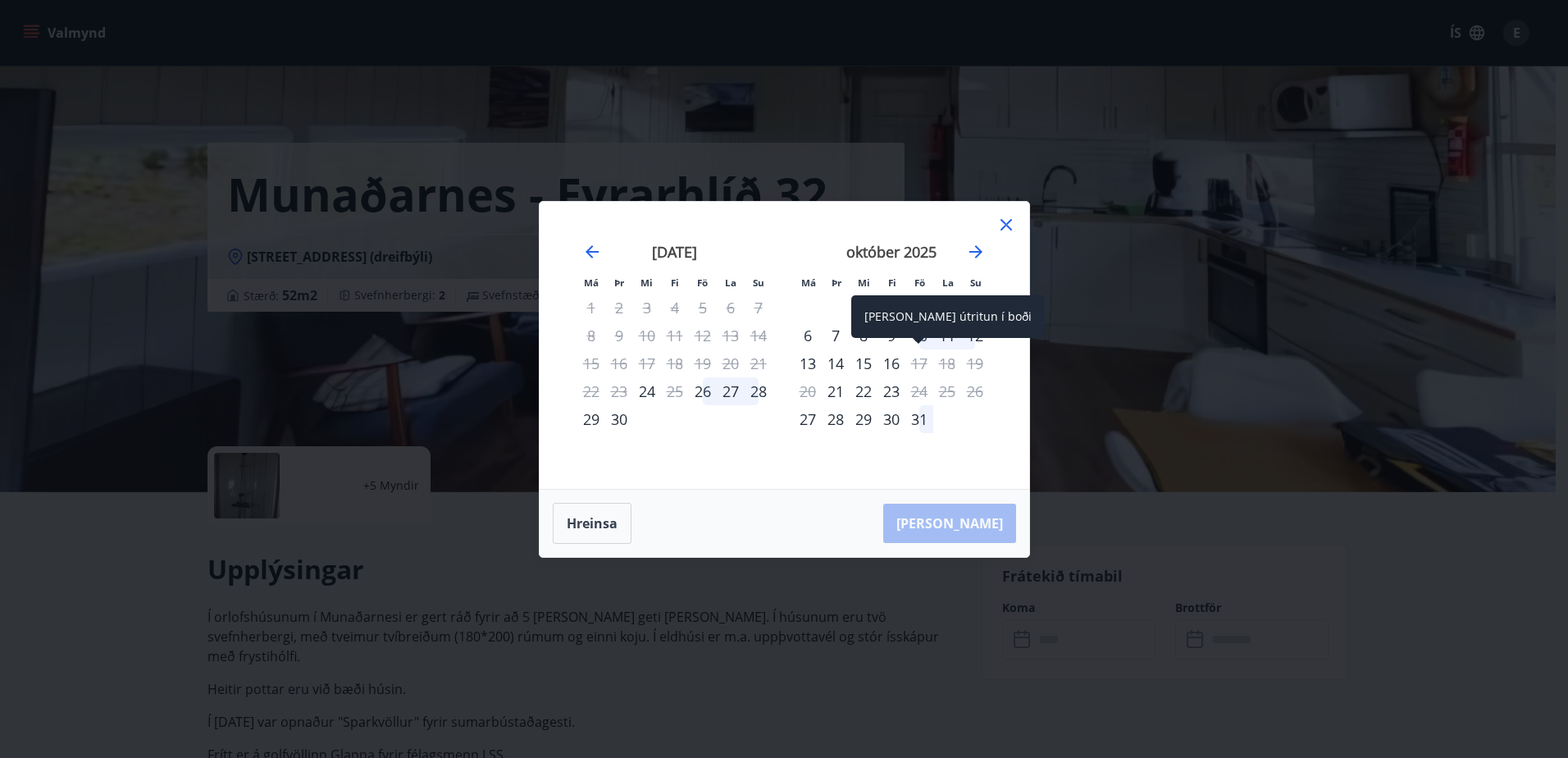
click at [920, 341] on span at bounding box center [918, 342] width 11 height 8
click at [916, 332] on div "10" at bounding box center [919, 335] width 28 height 28
click at [987, 334] on div "12" at bounding box center [975, 335] width 28 height 28
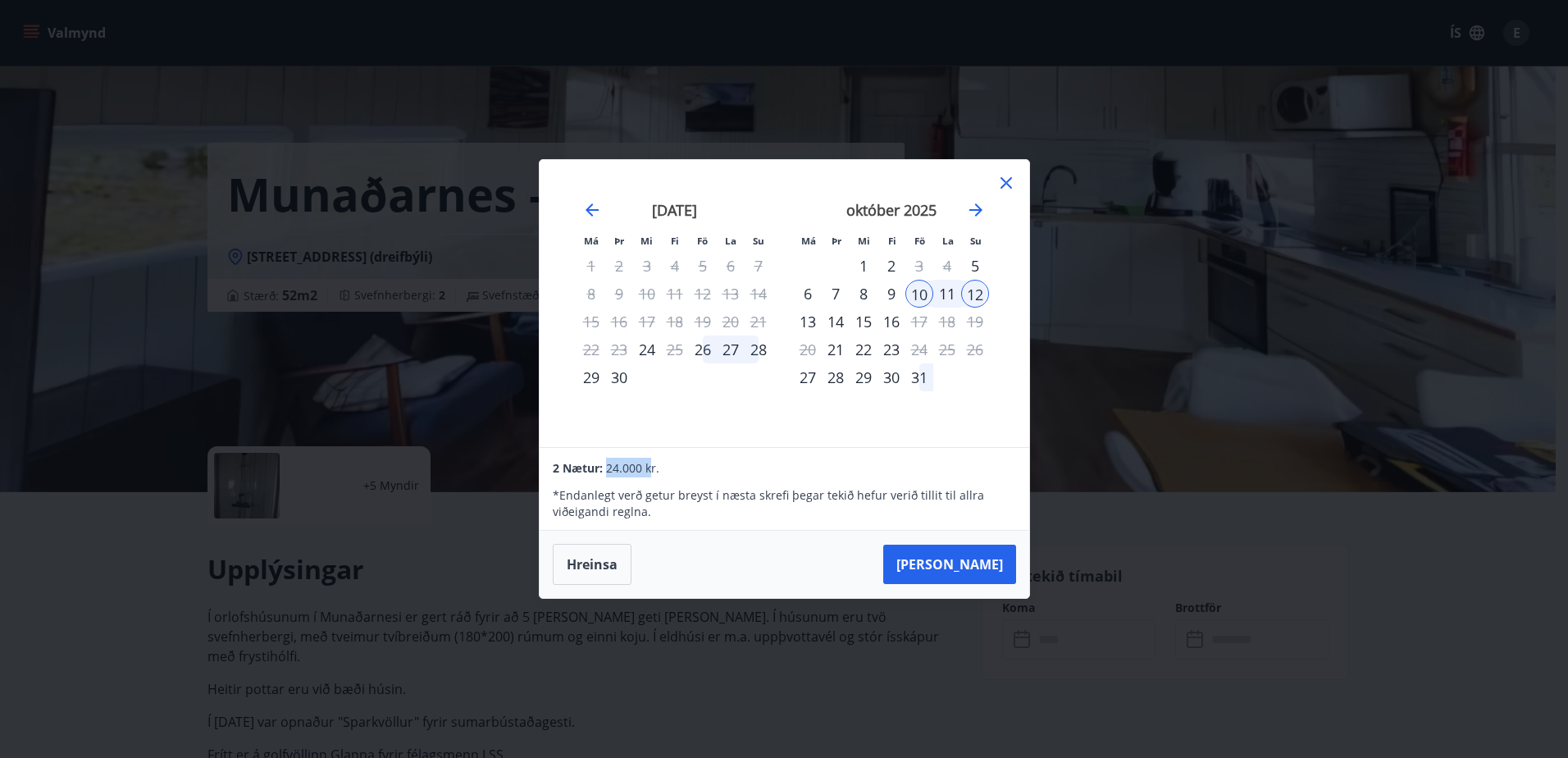
drag, startPoint x: 601, startPoint y: 466, endPoint x: 652, endPoint y: 467, distance: 51.0
click at [652, 467] on div "2 Nætur: 24.000 kr." at bounding box center [784, 467] width 462 height 19
drag, startPoint x: 652, startPoint y: 467, endPoint x: 705, endPoint y: 462, distance: 53.2
click at [702, 464] on div "2 Nætur: 24.000 kr." at bounding box center [784, 467] width 462 height 19
click at [913, 293] on div "10" at bounding box center [919, 294] width 28 height 28
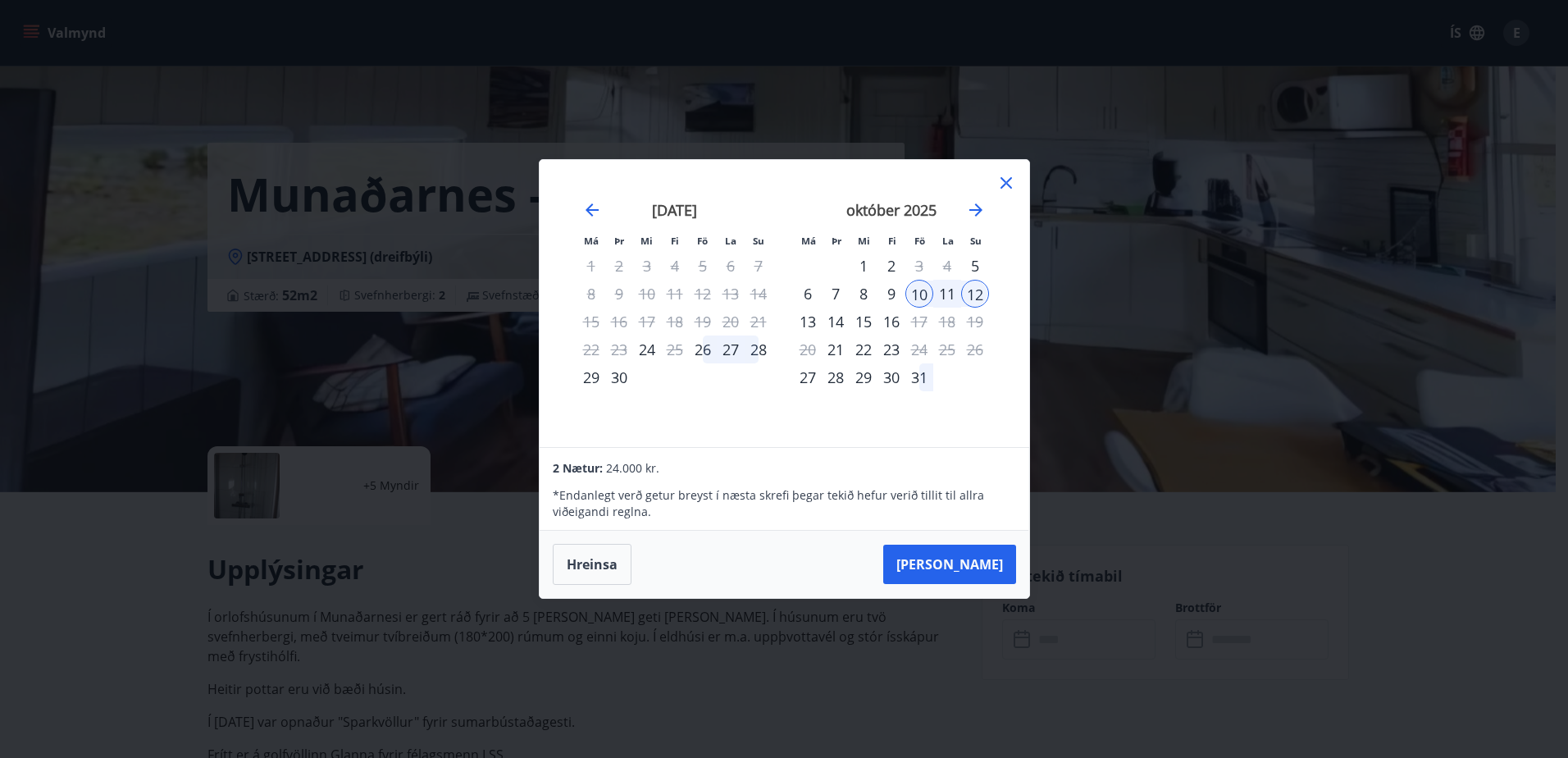
click at [897, 318] on div "16" at bounding box center [892, 321] width 28 height 28
click at [918, 288] on div "10" at bounding box center [919, 294] width 28 height 28
click at [971, 288] on div "12" at bounding box center [975, 294] width 28 height 28
click at [807, 313] on div "13" at bounding box center [808, 321] width 28 height 28
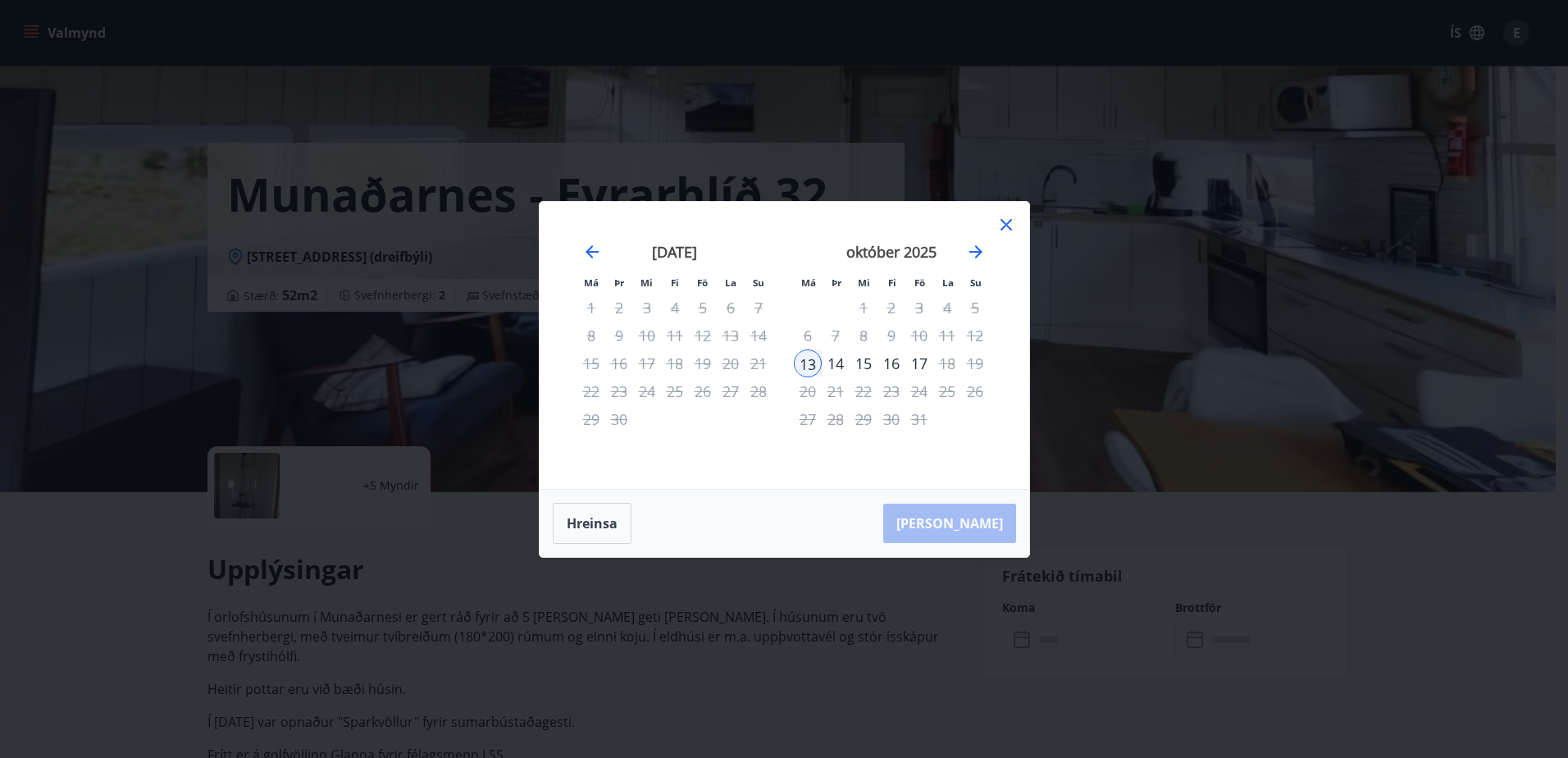
click at [1005, 223] on icon at bounding box center [1006, 224] width 11 height 11
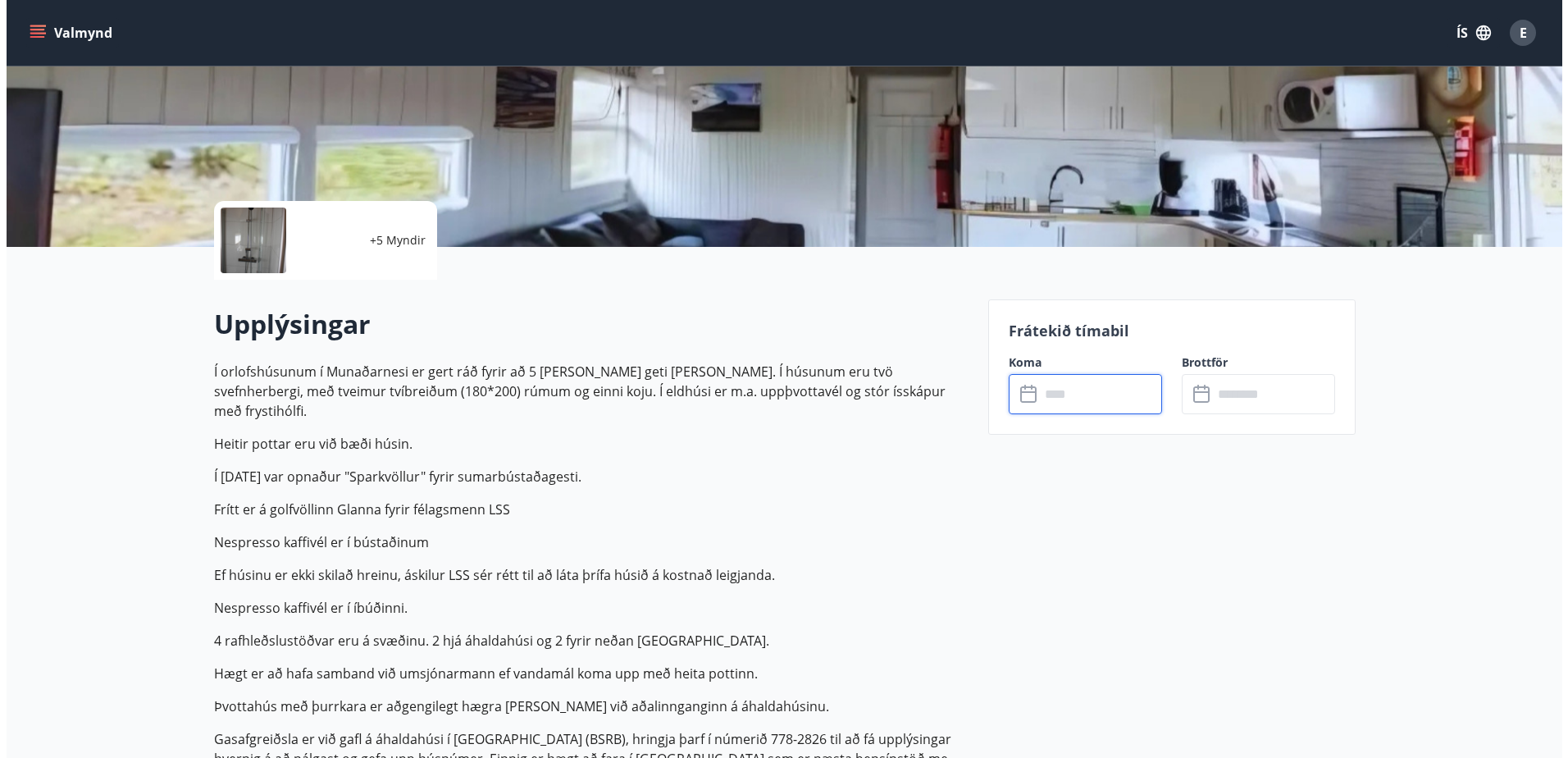
scroll to position [247, 0]
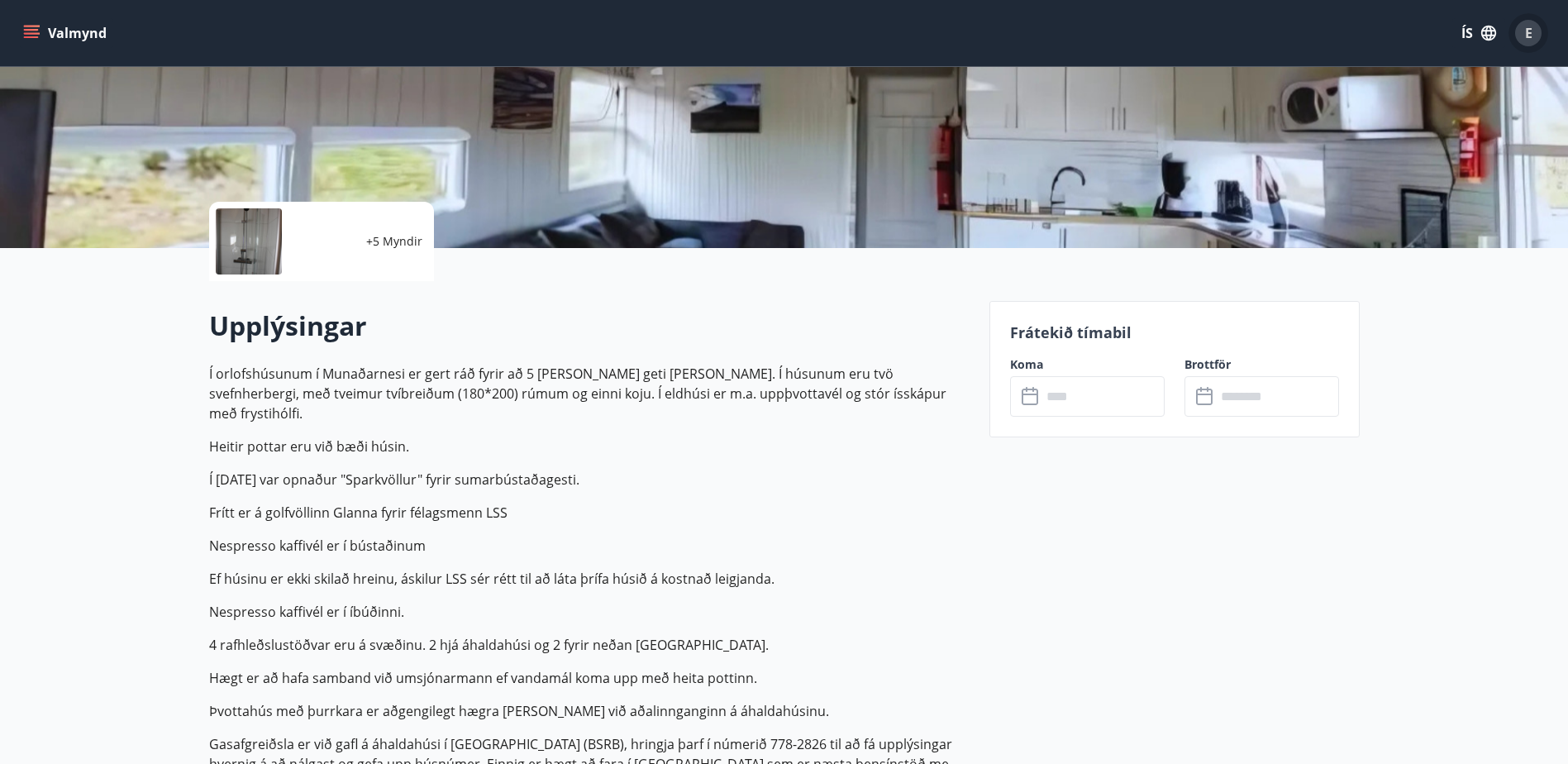
click at [1518, 41] on div "E" at bounding box center [1528, 33] width 26 height 26
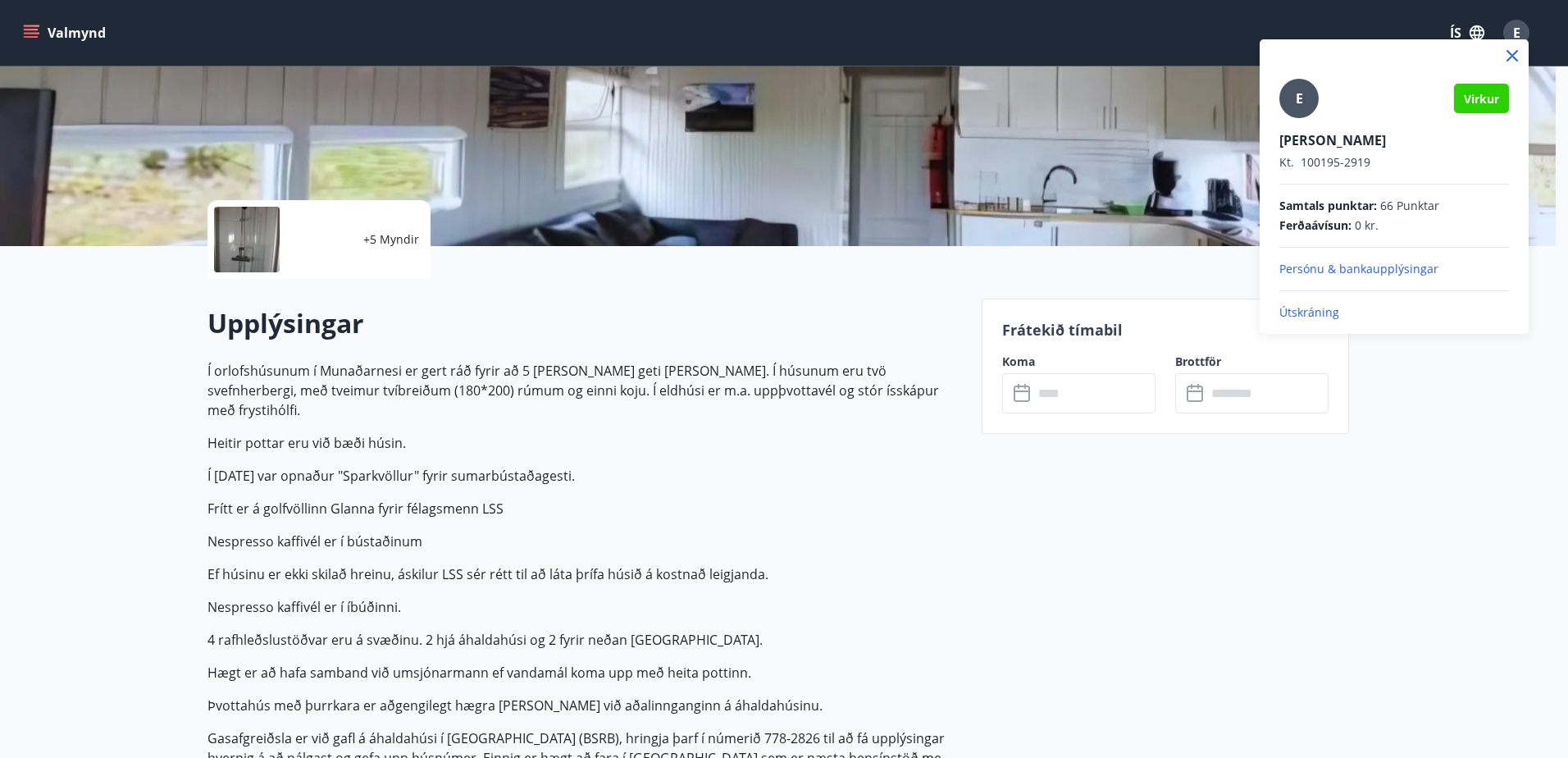
click at [1293, 323] on div "E Virkur Eyþór Guðjónsson Kt. 100195-2919 Samtals punktar : 66 Punktar Ferðaáví…" at bounding box center [1394, 186] width 269 height 295
click at [1299, 317] on p "Útskráning" at bounding box center [1394, 313] width 230 height 17
